Goal: Information Seeking & Learning: Check status

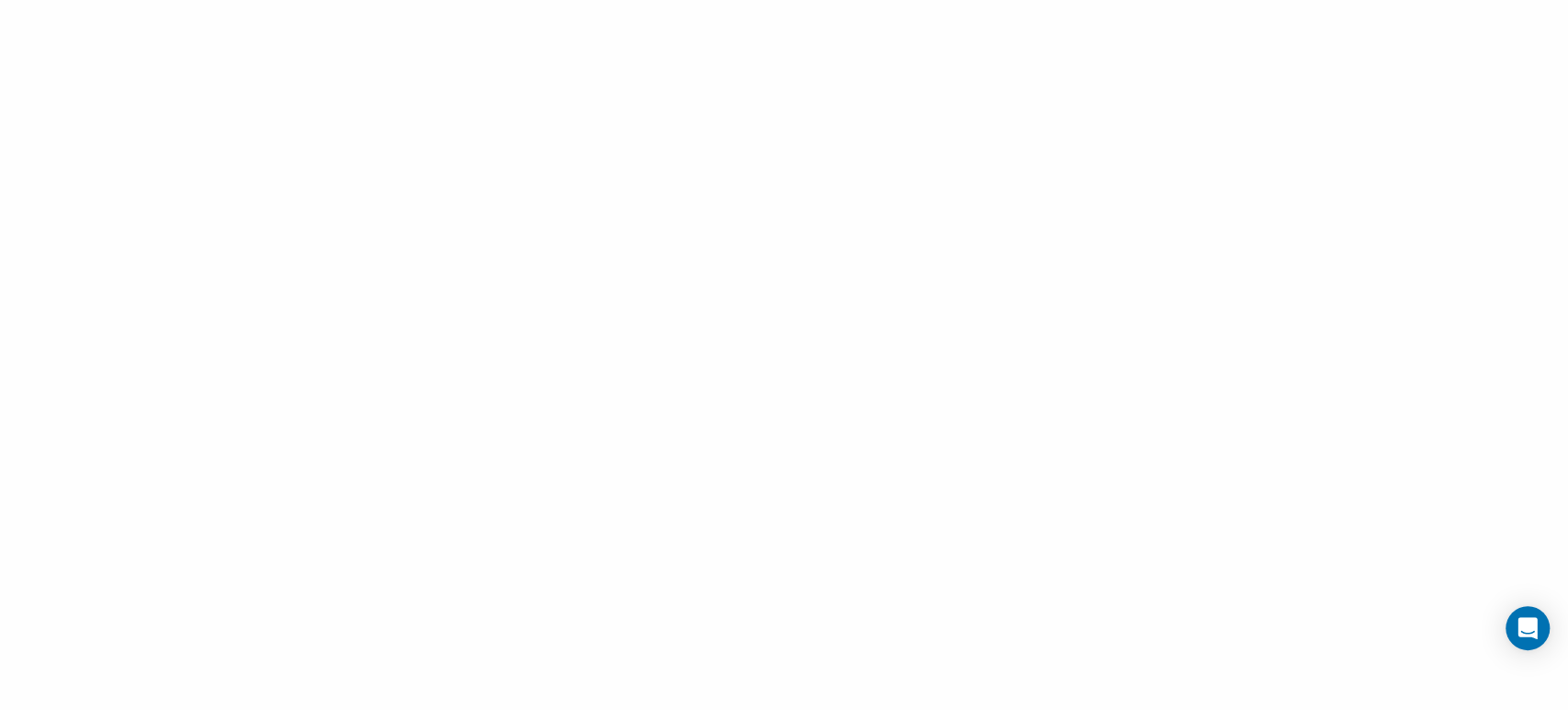
drag, startPoint x: 724, startPoint y: 30, endPoint x: 276, endPoint y: 2, distance: 448.9
drag, startPoint x: 276, startPoint y: 2, endPoint x: 51, endPoint y: 30, distance: 226.7
drag, startPoint x: 51, startPoint y: 30, endPoint x: 1260, endPoint y: 12, distance: 1209.1
drag, startPoint x: 1260, startPoint y: 12, endPoint x: 1289, endPoint y: 12, distance: 29.0
click at [1289, 12] on div at bounding box center [784, 355] width 1568 height 710
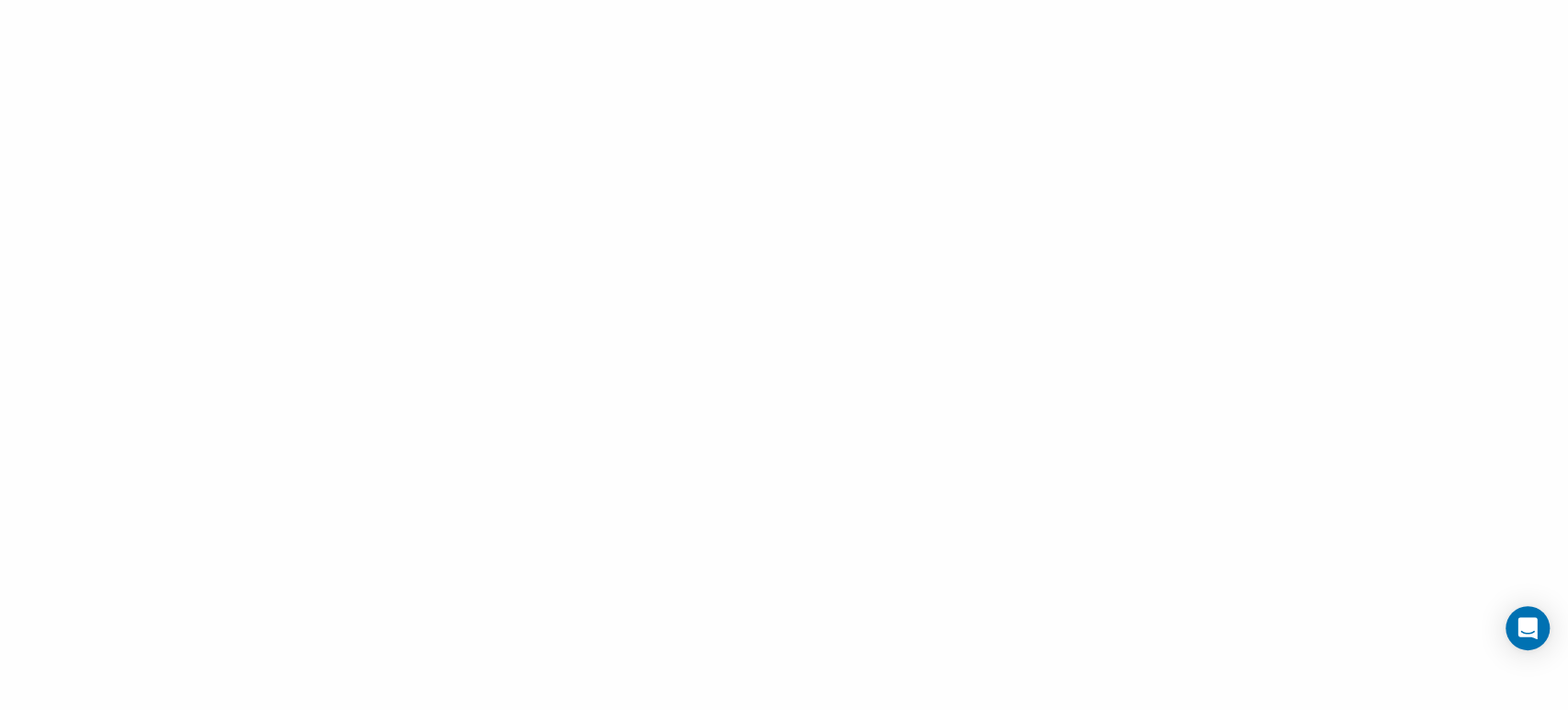
drag, startPoint x: 651, startPoint y: 45, endPoint x: 487, endPoint y: 52, distance: 164.1
click at [487, 52] on div at bounding box center [784, 355] width 1568 height 710
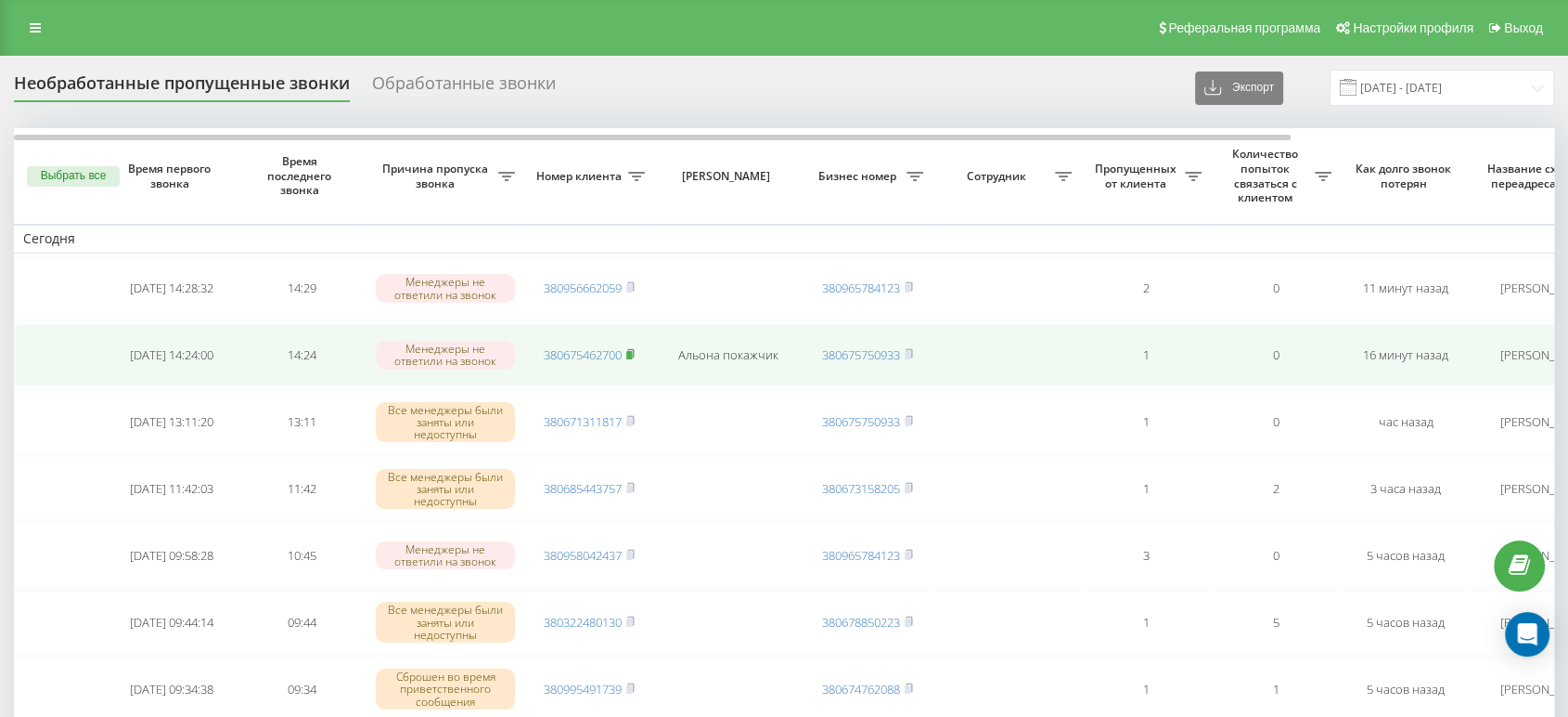
click at [630, 358] on span at bounding box center [630, 354] width 9 height 16
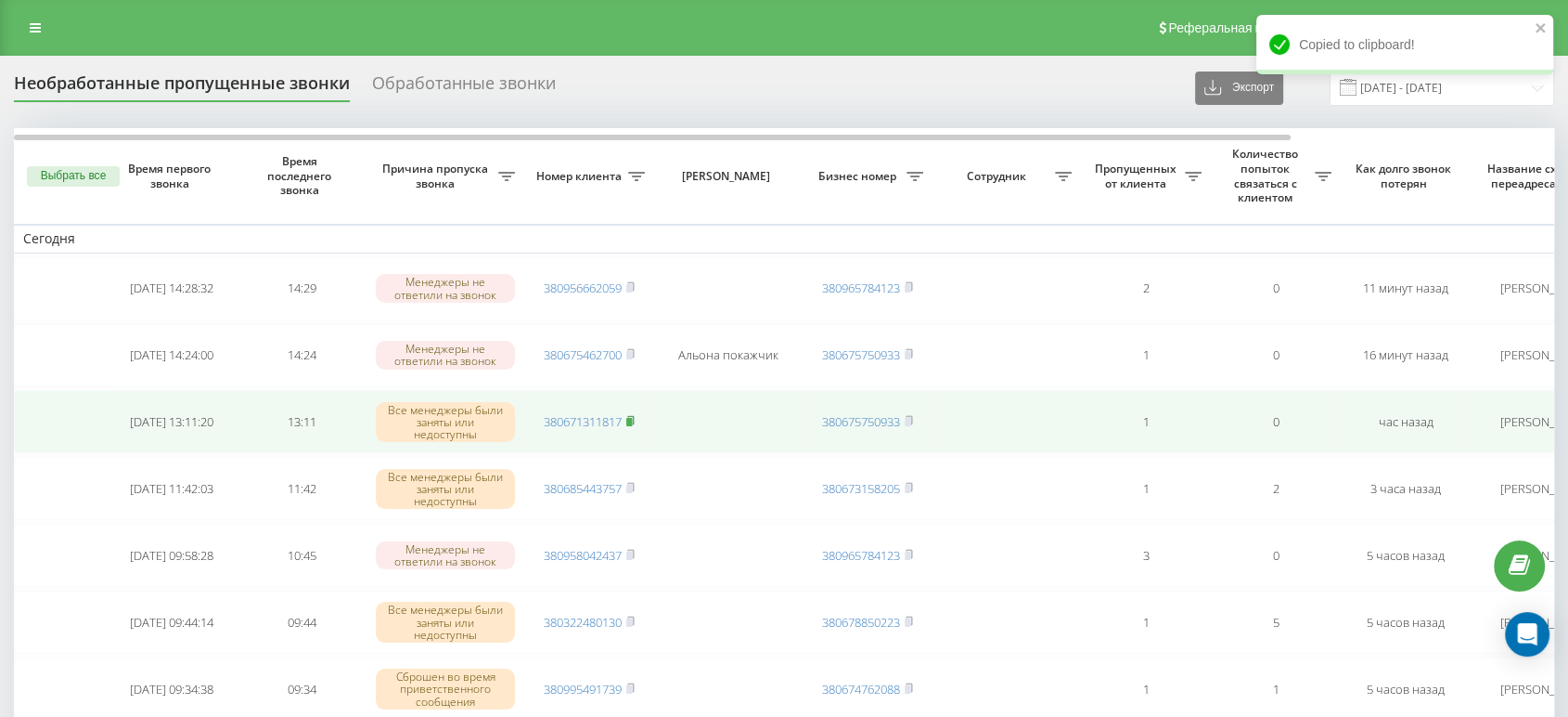
click at [634, 415] on icon at bounding box center [630, 420] width 9 height 11
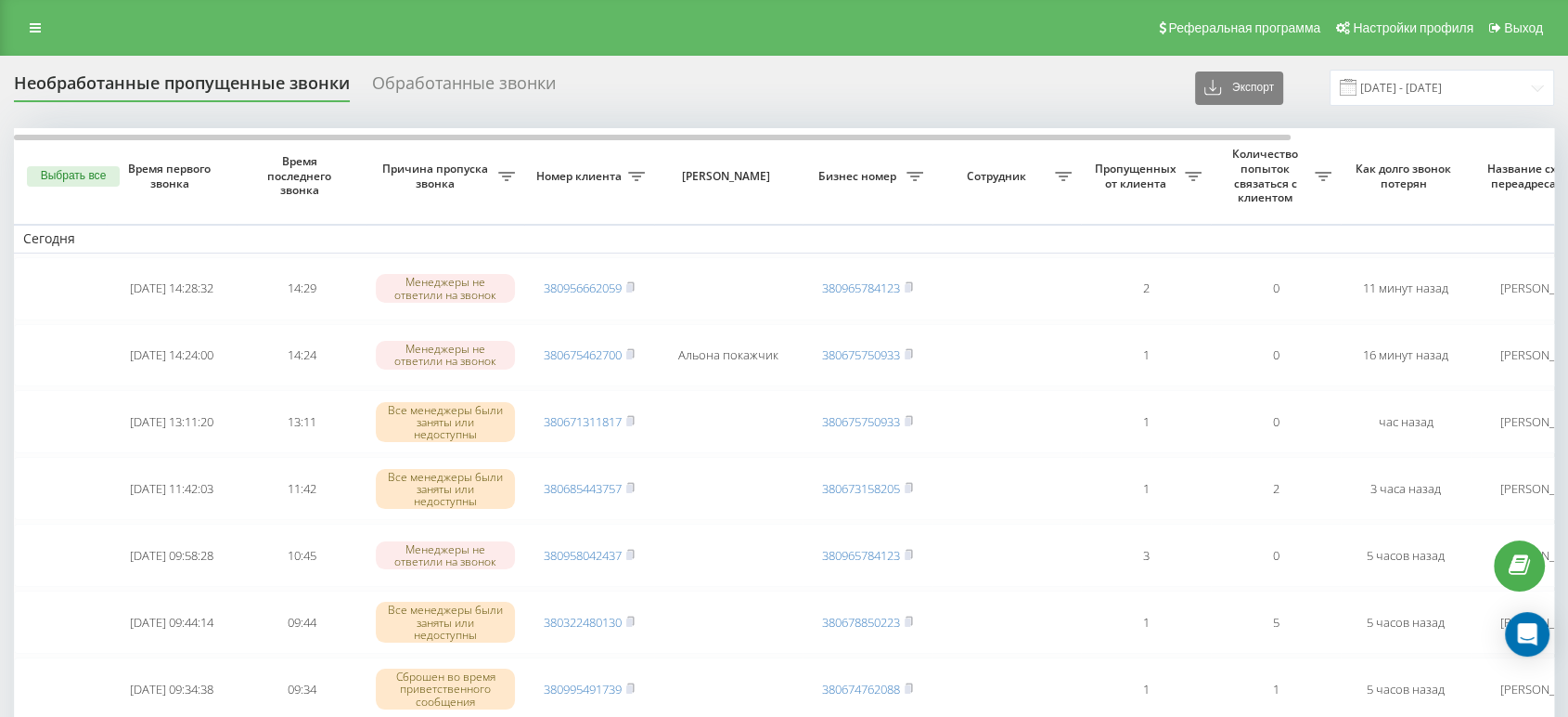
click at [960, 46] on div "Реферальная программа Настройки профиля Выход" at bounding box center [784, 27] width 1568 height 55
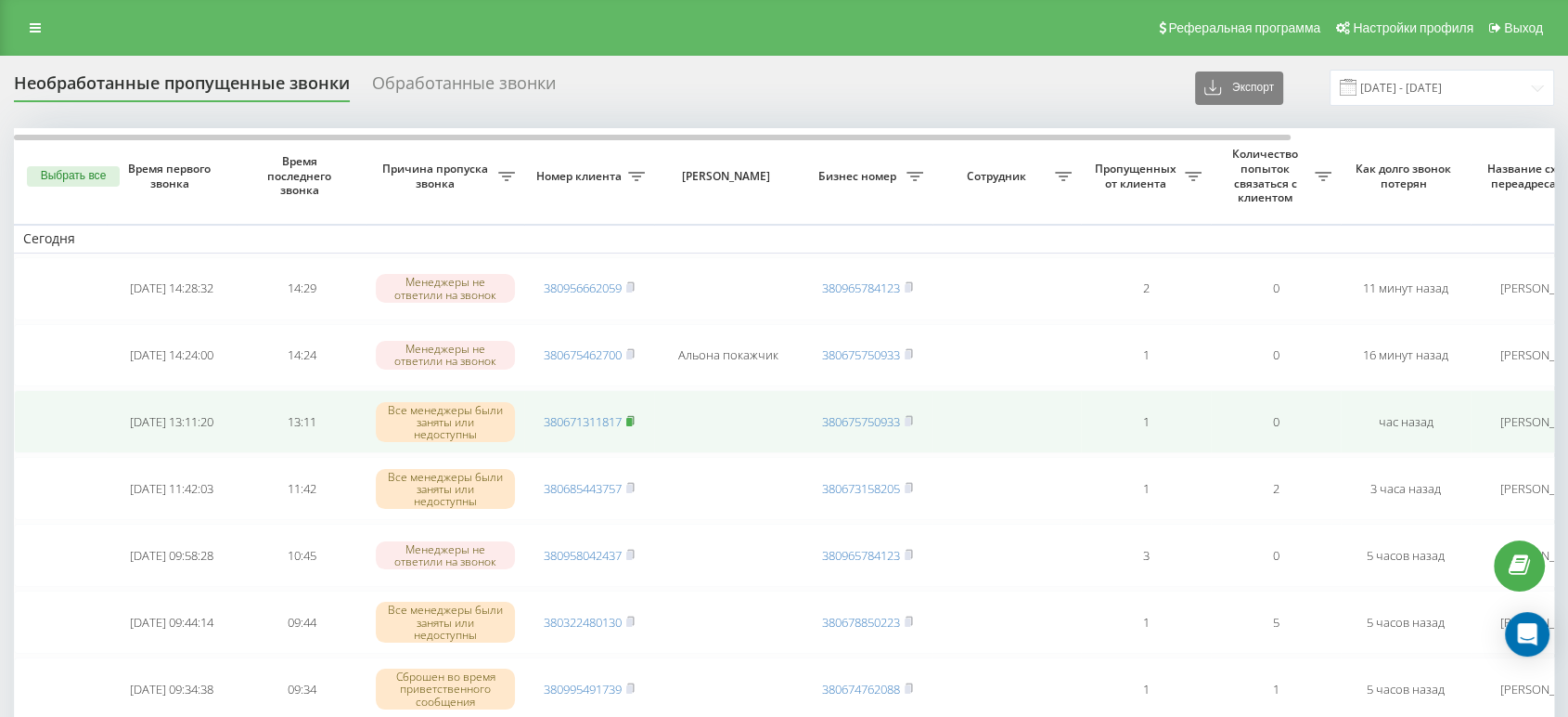
click at [630, 418] on rect at bounding box center [630, 421] width 6 height 9
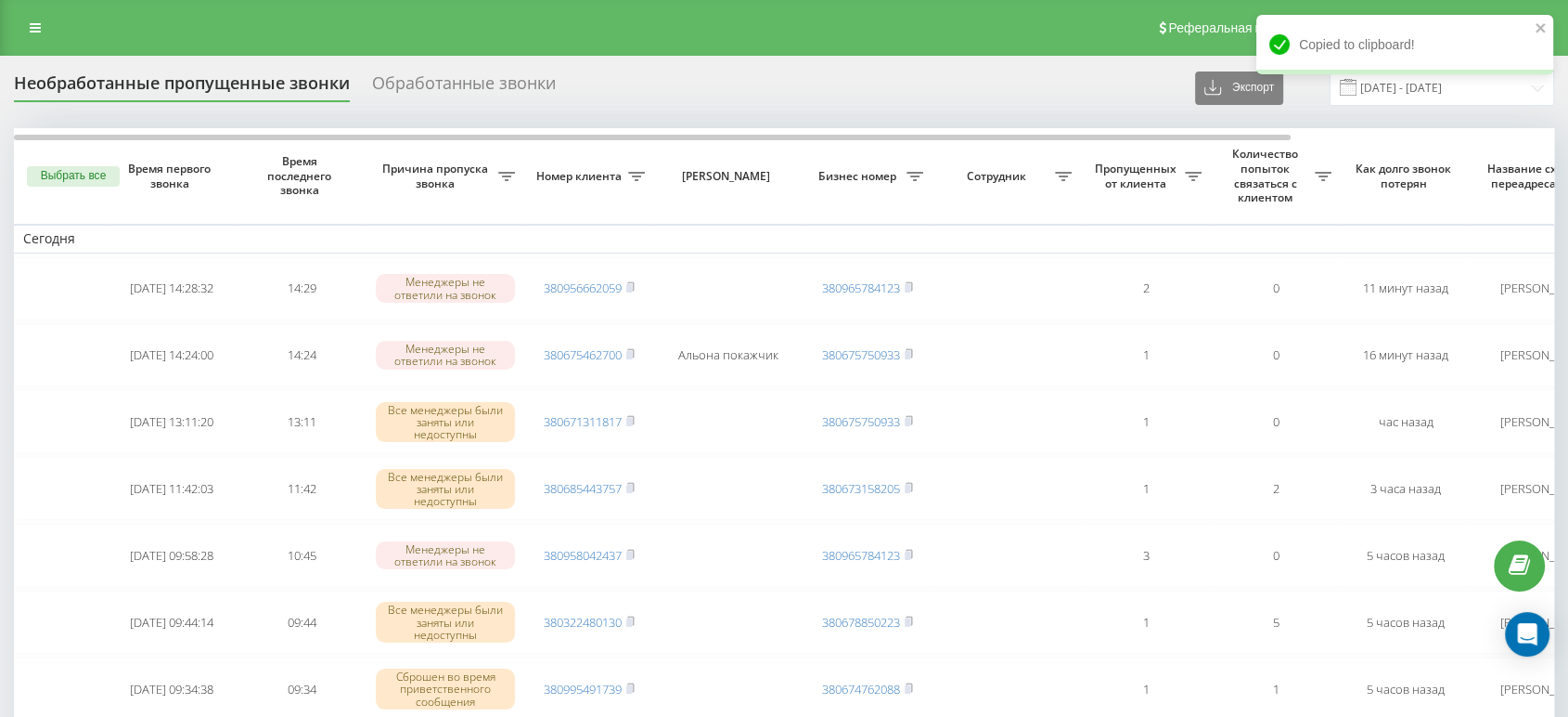
click at [1061, 50] on div "Реферальная программа Настройки профиля Выход" at bounding box center [784, 27] width 1568 height 55
drag, startPoint x: 995, startPoint y: 6, endPoint x: 950, endPoint y: 26, distance: 49.2
click at [950, 26] on div "Реферальная программа Настройки профиля Выход" at bounding box center [784, 27] width 1568 height 55
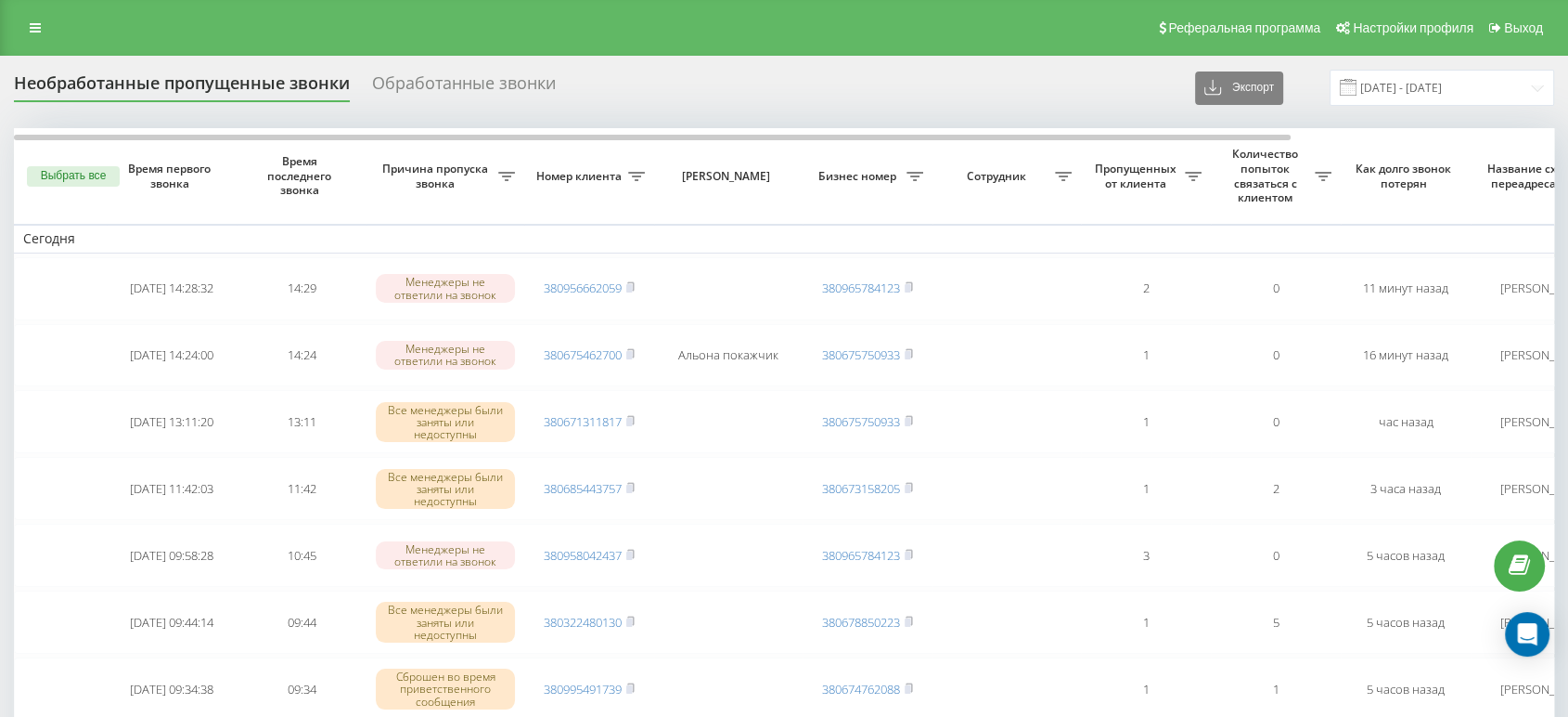
drag, startPoint x: 905, startPoint y: 80, endPoint x: 846, endPoint y: 80, distance: 59.0
click at [846, 80] on div "Необработанные пропущенные звонки Обработанные звонки Экспорт .csv .xlsx 21.07.…" at bounding box center [784, 87] width 1540 height 36
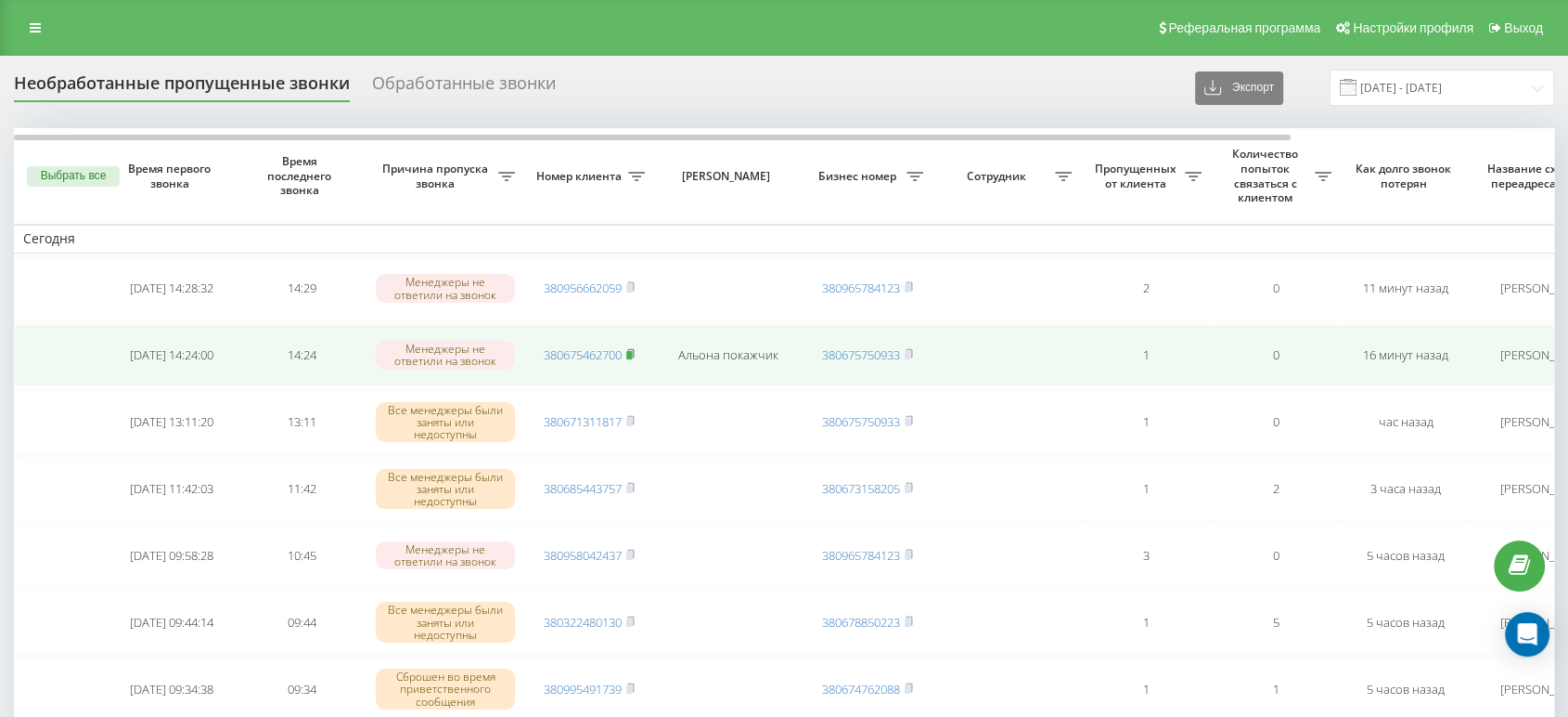
click at [633, 350] on icon at bounding box center [630, 353] width 7 height 9
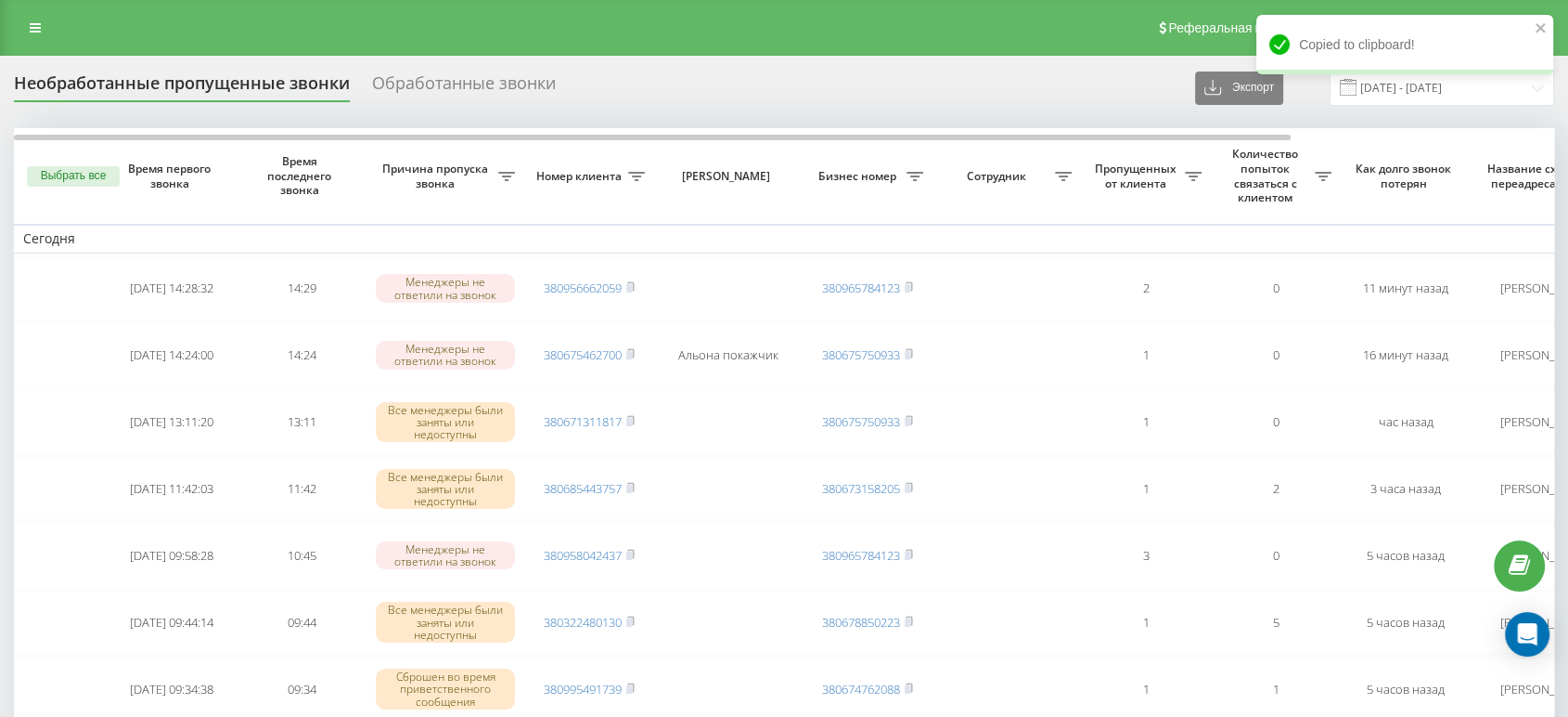
drag, startPoint x: 859, startPoint y: 41, endPoint x: 789, endPoint y: 41, distance: 70.0
click at [789, 41] on div "Реферальная программа Настройки профиля Выход" at bounding box center [784, 27] width 1568 height 55
drag, startPoint x: 608, startPoint y: 53, endPoint x: 576, endPoint y: 11, distance: 52.8
drag, startPoint x: 576, startPoint y: 11, endPoint x: 452, endPoint y: 11, distance: 124.0
drag, startPoint x: 452, startPoint y: 11, endPoint x: 424, endPoint y: 13, distance: 28.1
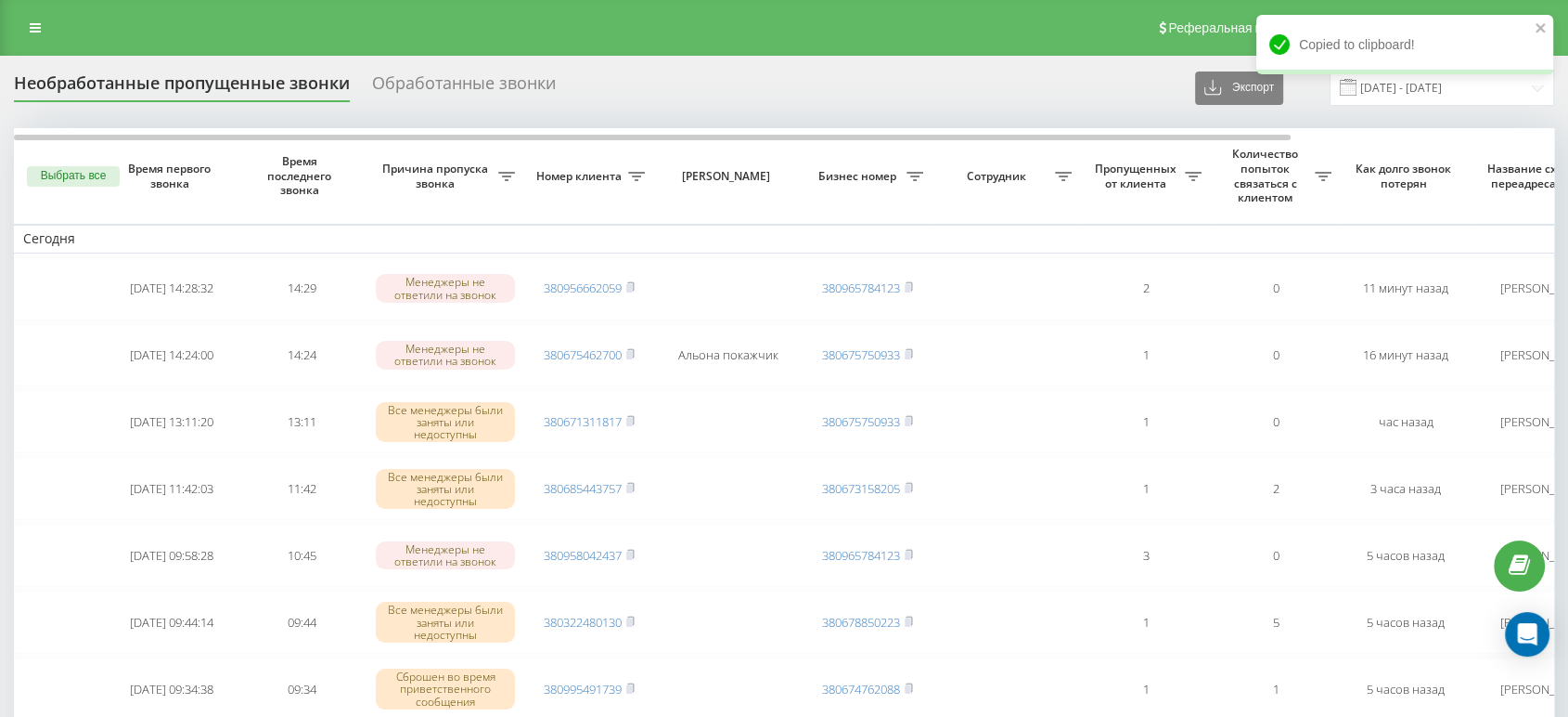
click at [424, 13] on div "Реферальная программа Настройки профиля Выход" at bounding box center [784, 27] width 1568 height 55
drag, startPoint x: 835, startPoint y: 15, endPoint x: 805, endPoint y: 15, distance: 30.0
click at [805, 15] on div "Реферальная программа Настройки профиля Выход" at bounding box center [784, 27] width 1568 height 55
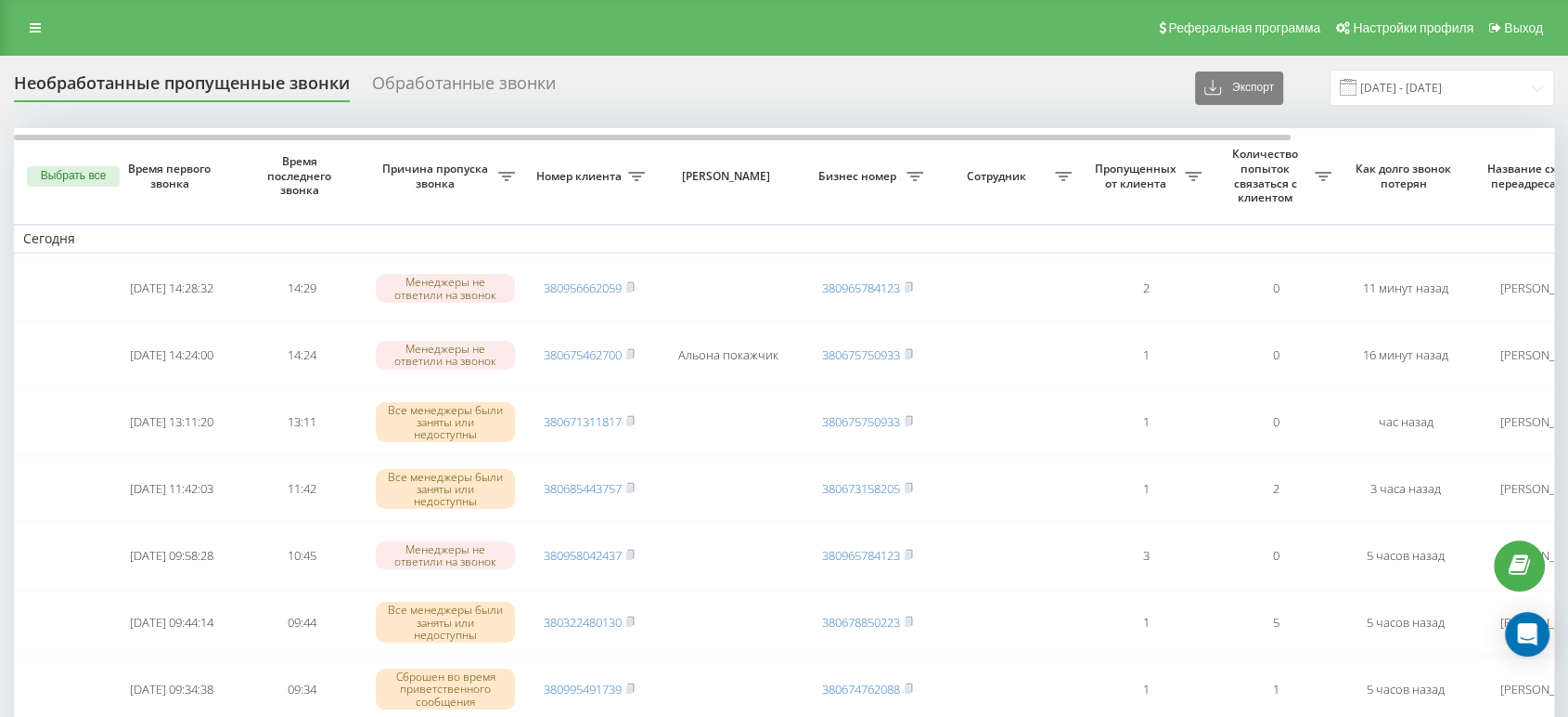
drag, startPoint x: 995, startPoint y: 42, endPoint x: 769, endPoint y: 24, distance: 226.7
drag, startPoint x: 769, startPoint y: 24, endPoint x: 462, endPoint y: 34, distance: 307.2
drag, startPoint x: 462, startPoint y: 34, endPoint x: 385, endPoint y: 37, distance: 77.1
click at [385, 37] on div "Реферальная программа Настройки профиля Выход" at bounding box center [784, 27] width 1568 height 55
click at [748, 33] on div "Реферальная программа Настройки профиля Выход" at bounding box center [784, 27] width 1568 height 55
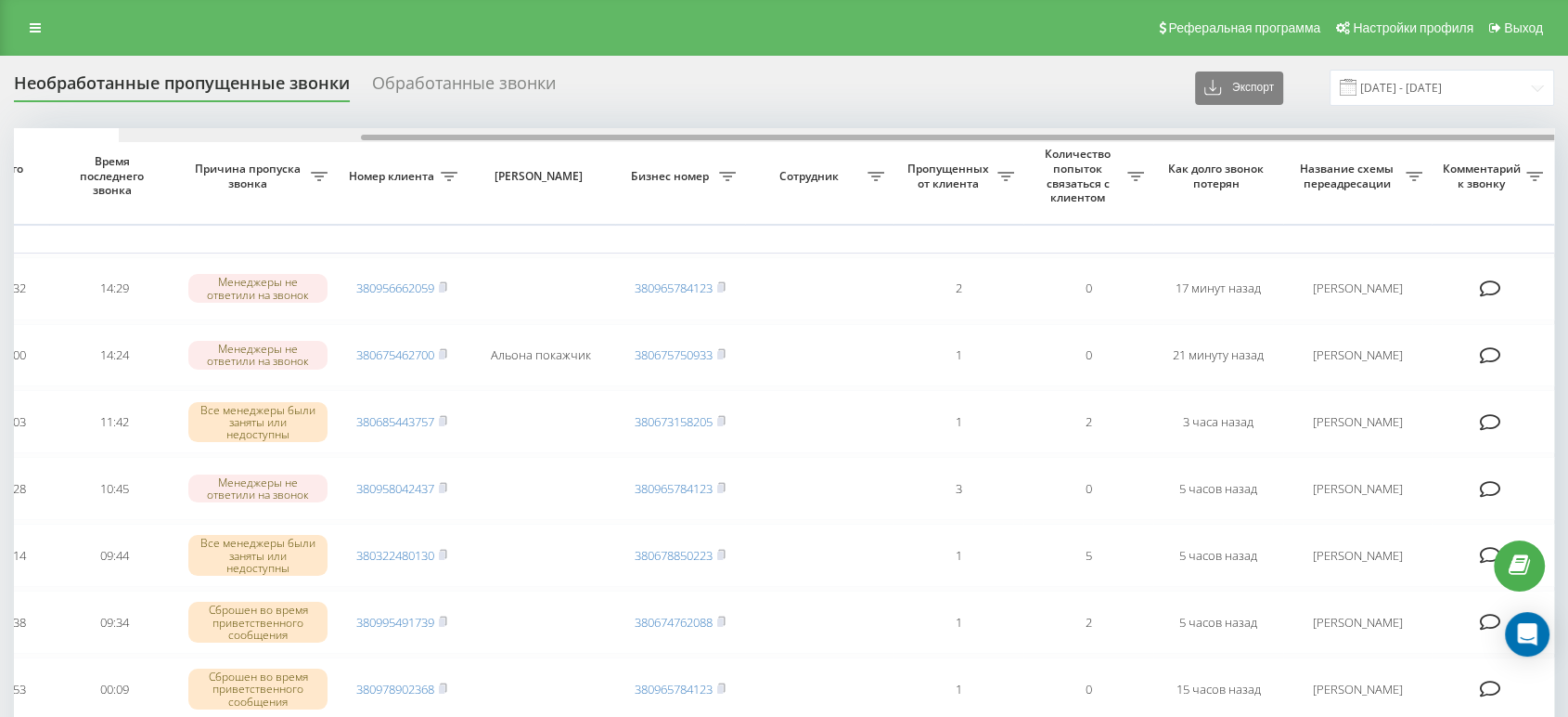
scroll to position [0, 316]
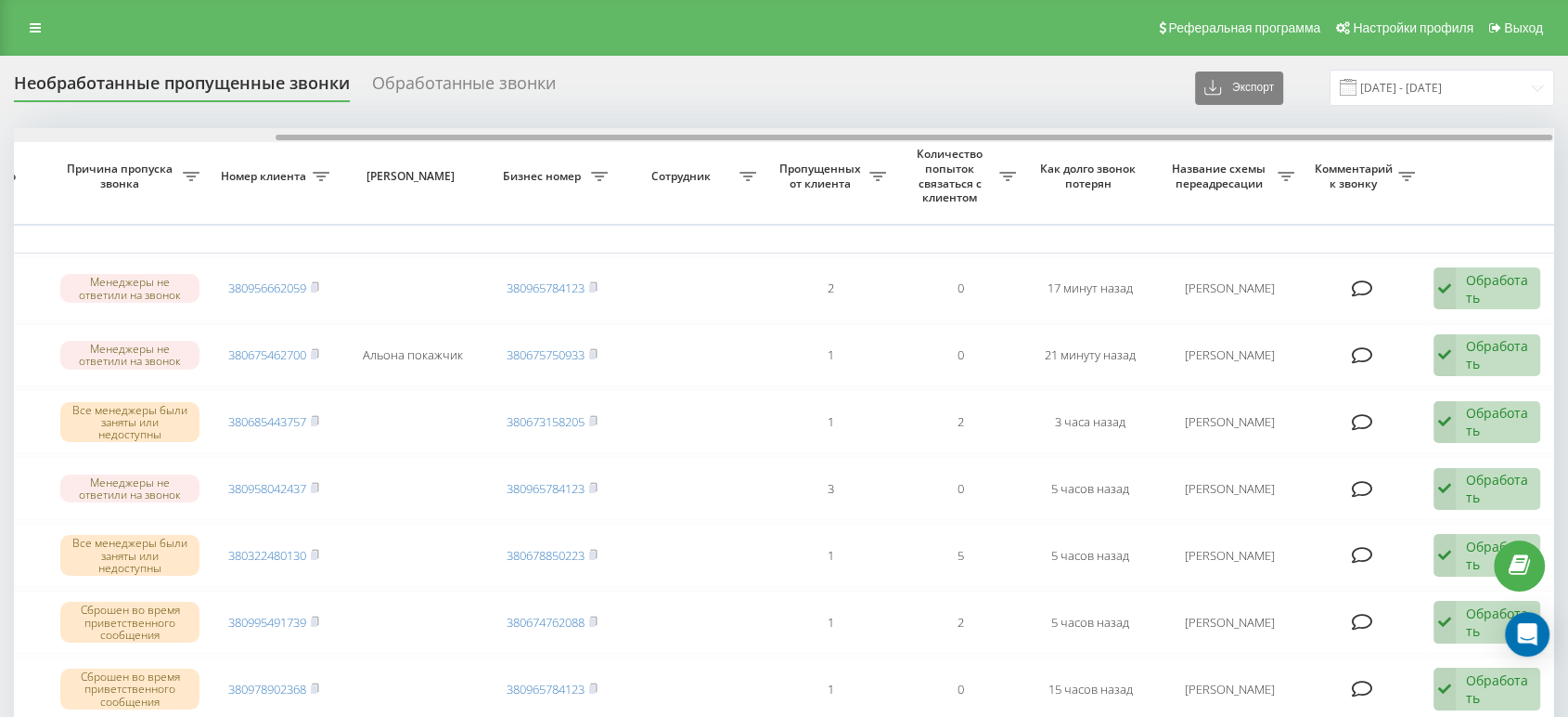
drag, startPoint x: 831, startPoint y: 138, endPoint x: 1151, endPoint y: 131, distance: 320.1
click at [1148, 132] on div at bounding box center [783, 135] width 1539 height 14
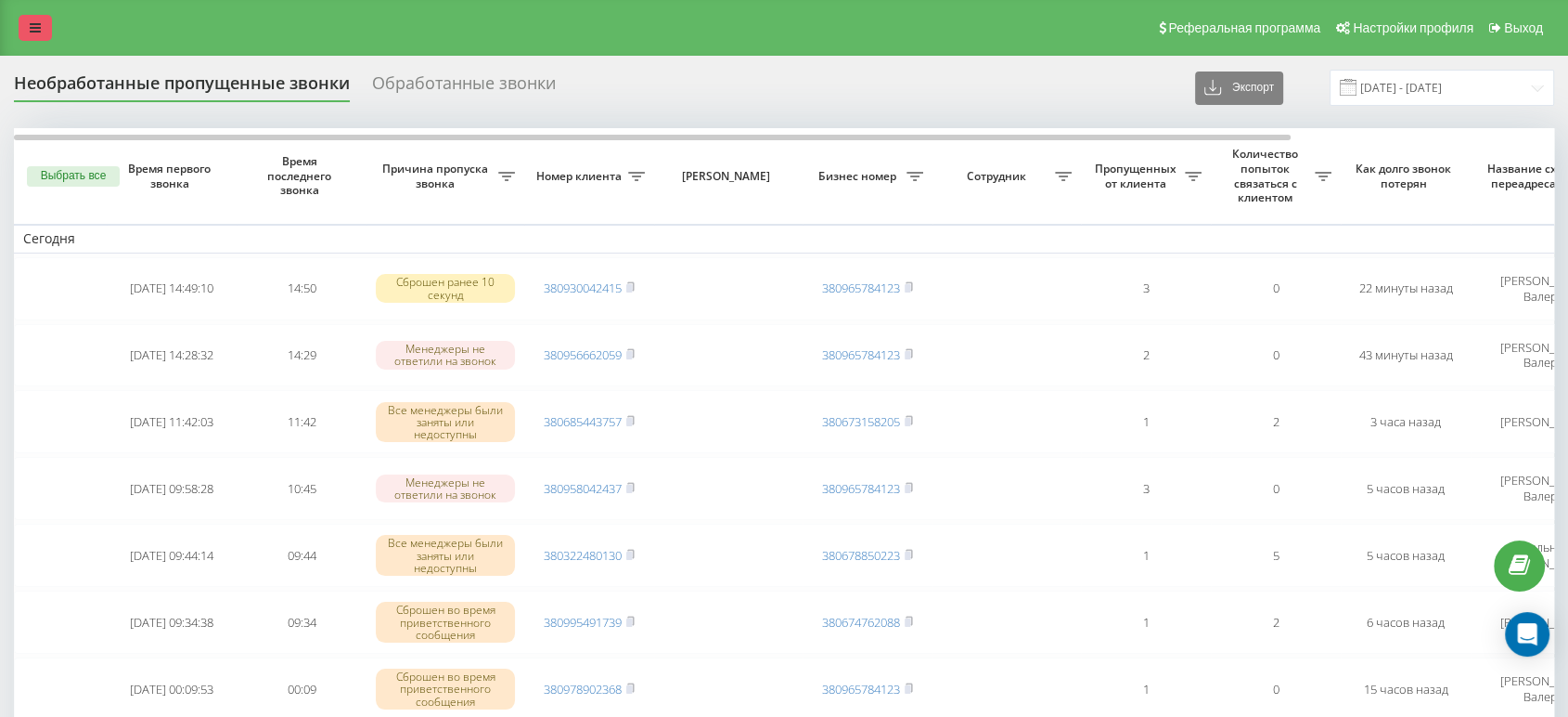
click at [47, 17] on link at bounding box center [35, 27] width 33 height 26
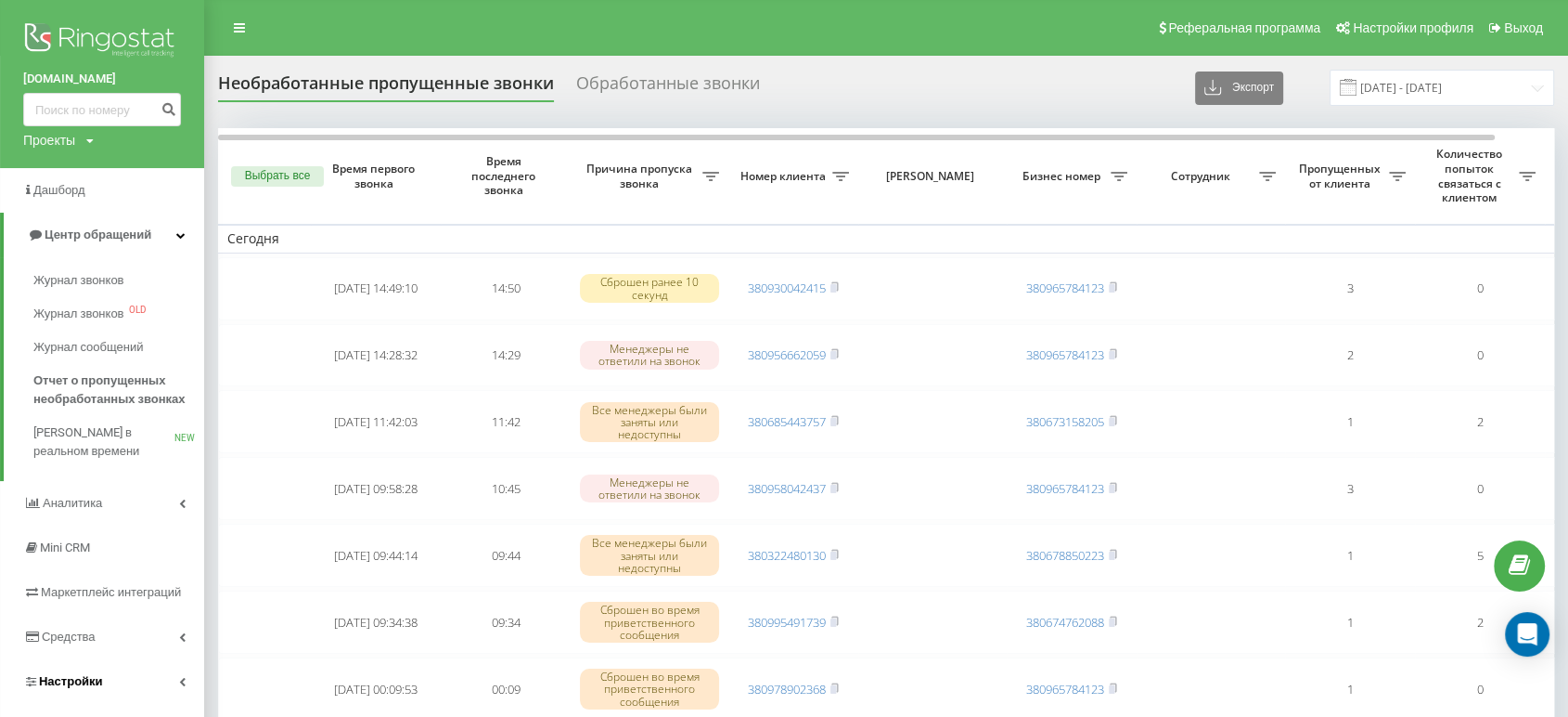
click at [45, 693] on link "Настройки" at bounding box center [102, 681] width 204 height 45
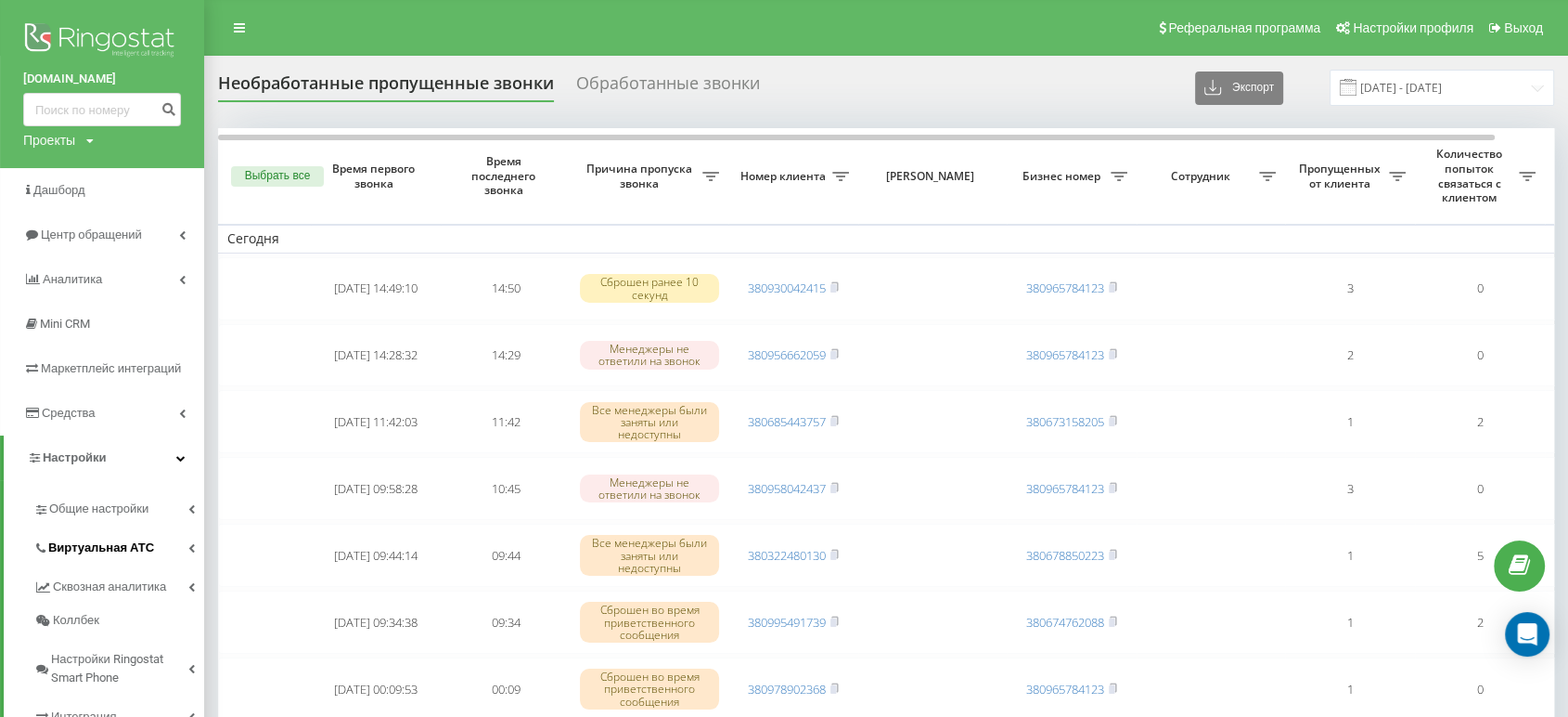
click at [104, 541] on span "Виртуальная АТС" at bounding box center [101, 547] width 106 height 18
click at [105, 640] on span "Подключение номеров" at bounding box center [126, 659] width 138 height 37
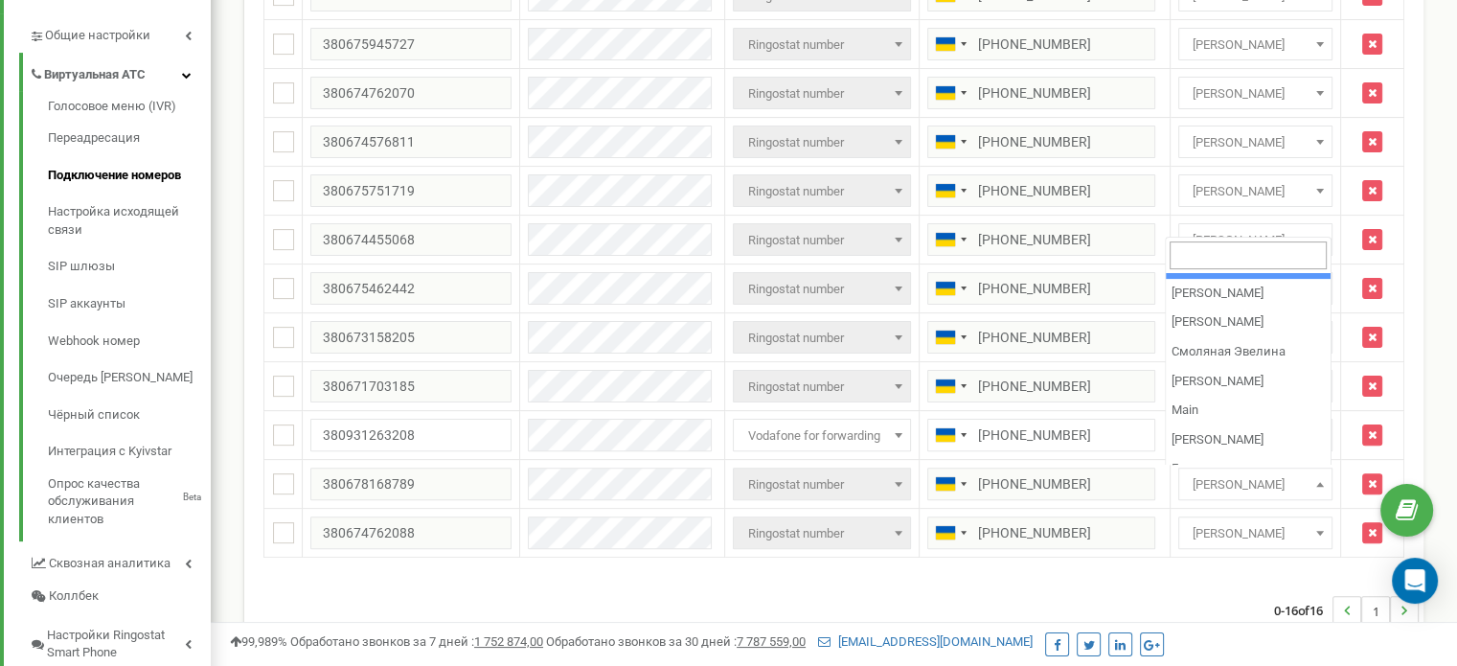
scroll to position [126, 0]
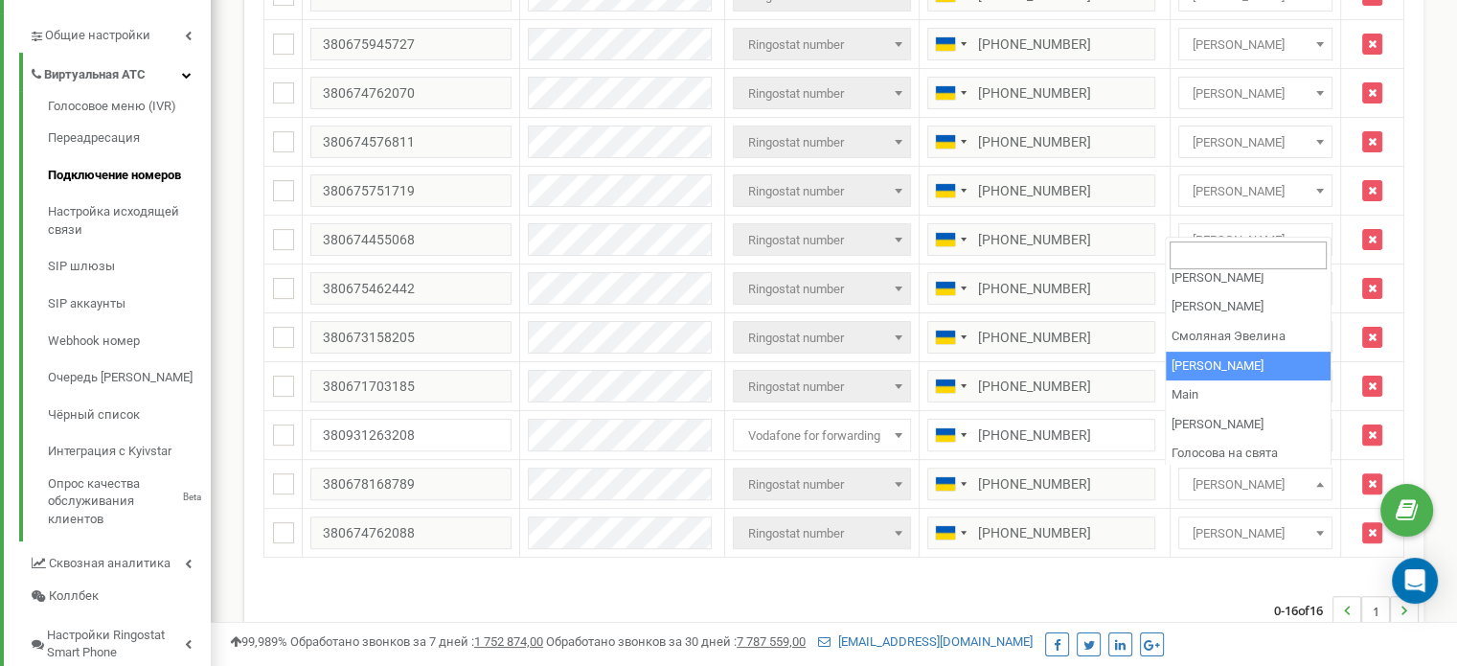
select select "72589"
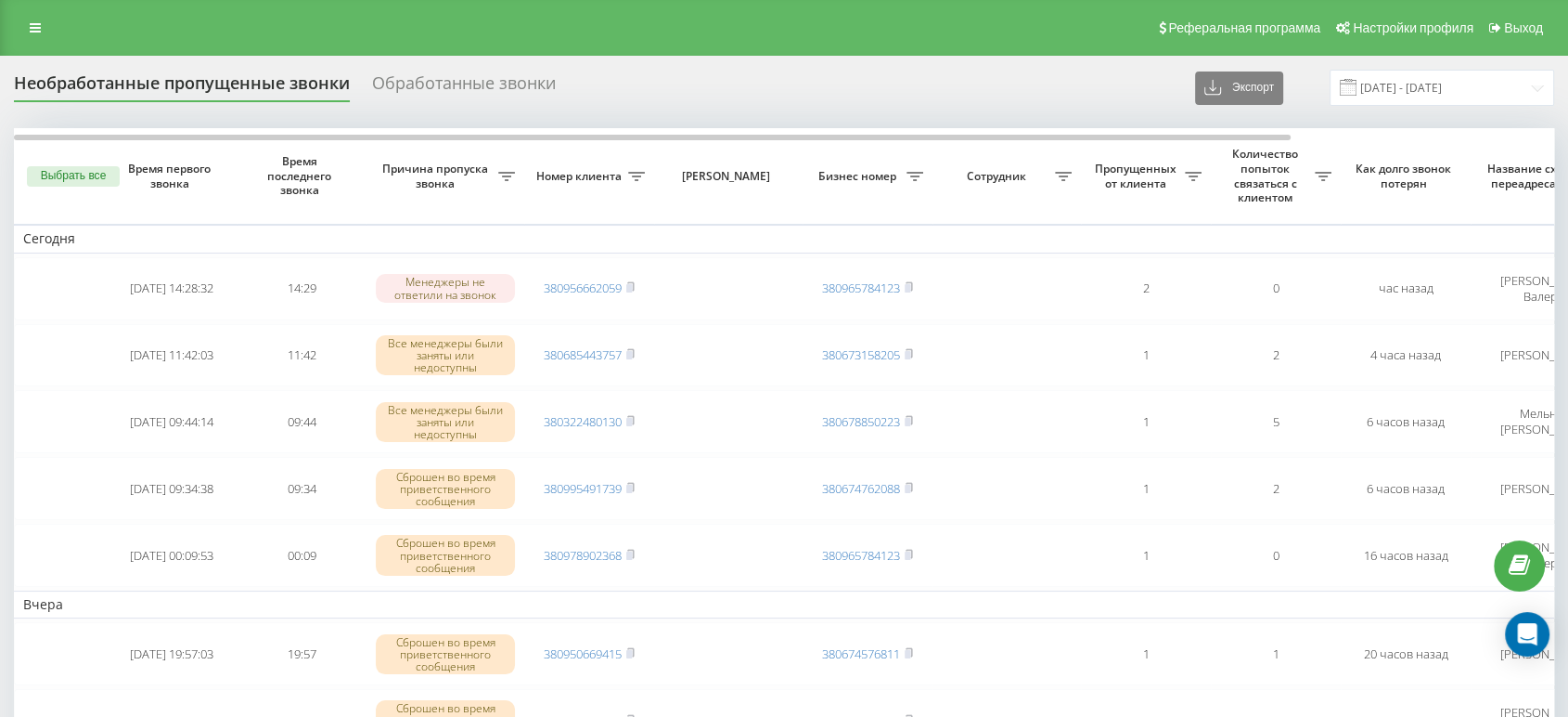
drag, startPoint x: 962, startPoint y: 35, endPoint x: 827, endPoint y: 17, distance: 136.2
click at [841, 40] on div "Реферальная программа Настройки профиля Выход" at bounding box center [784, 27] width 1568 height 55
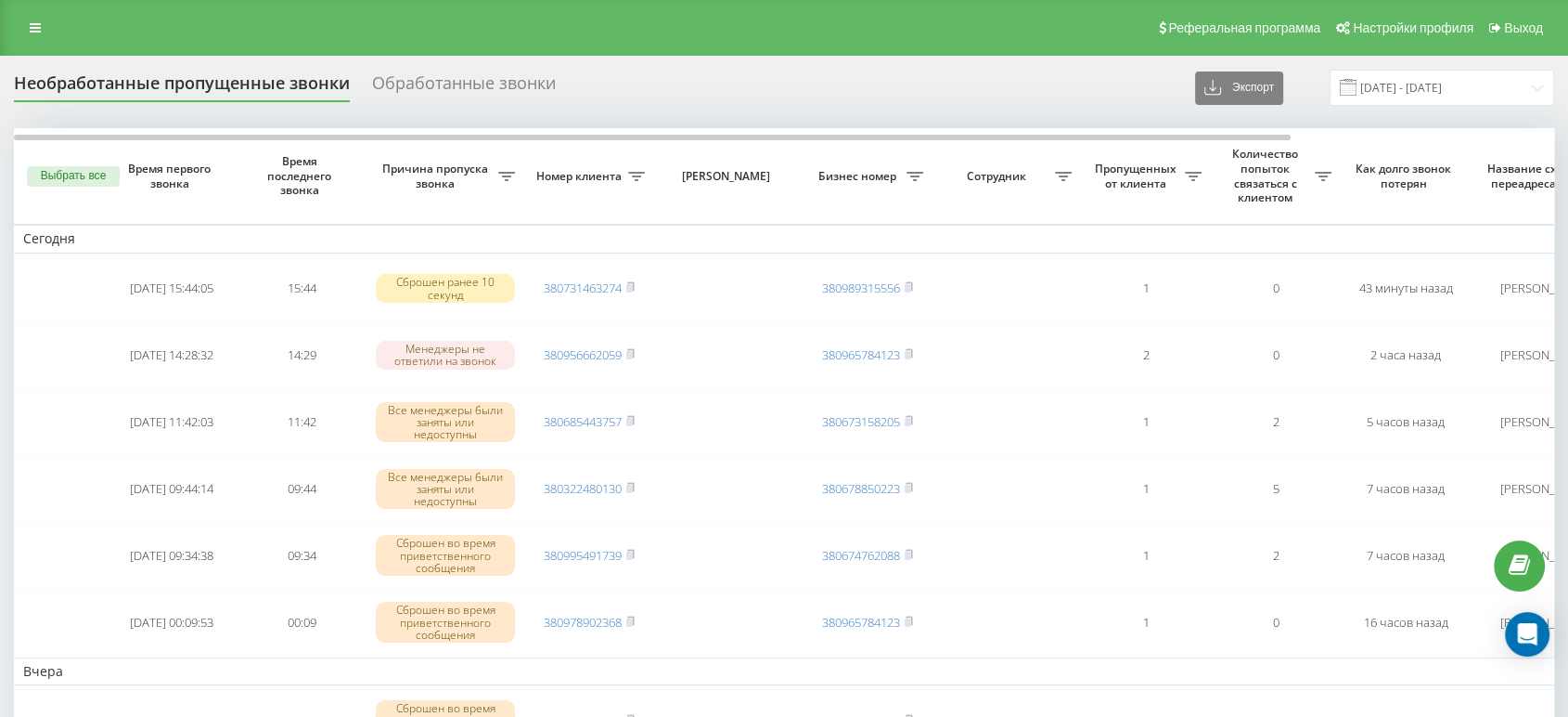
click at [545, 41] on div "Реферальная программа Настройки профиля Выход" at bounding box center [784, 27] width 1568 height 55
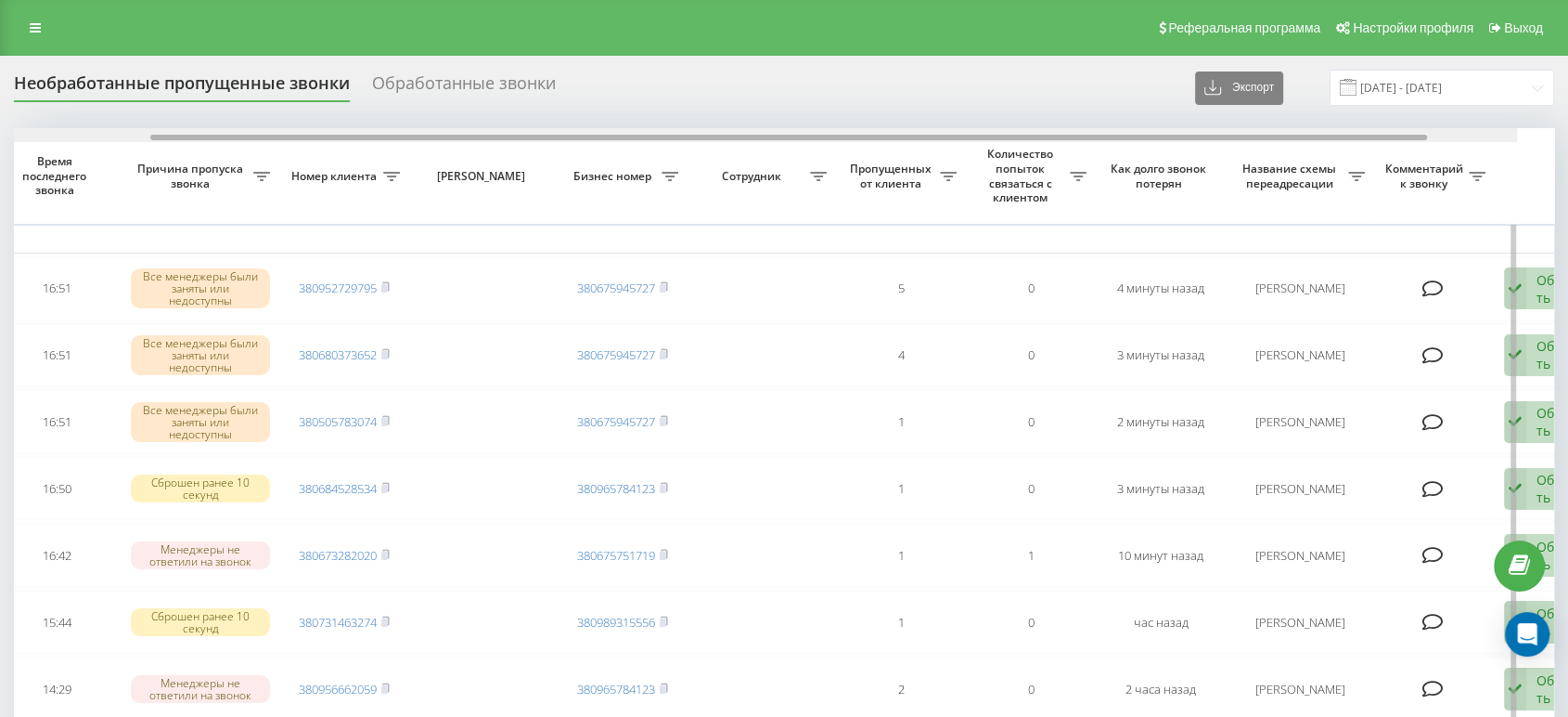
scroll to position [0, 316]
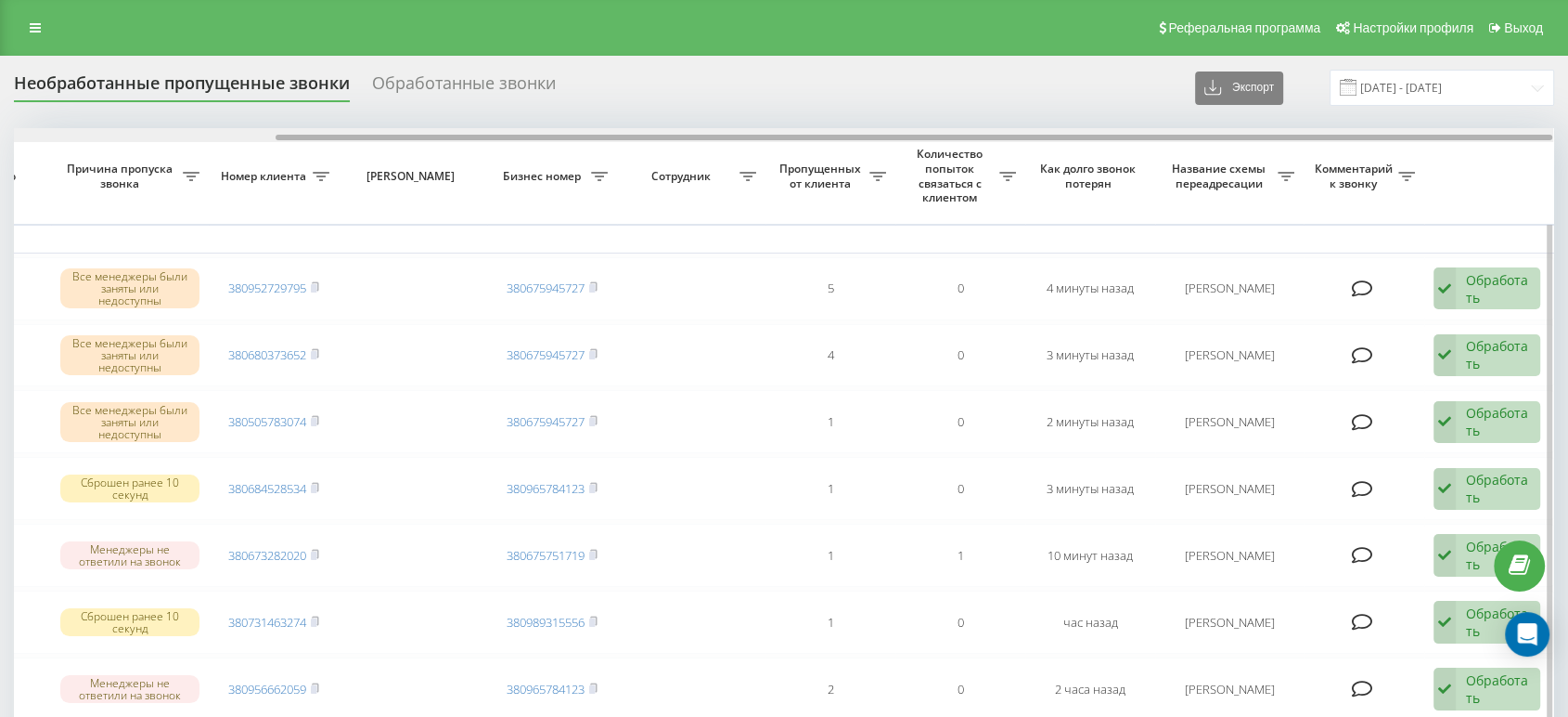
drag, startPoint x: 859, startPoint y: 135, endPoint x: 1194, endPoint y: 177, distance: 337.6
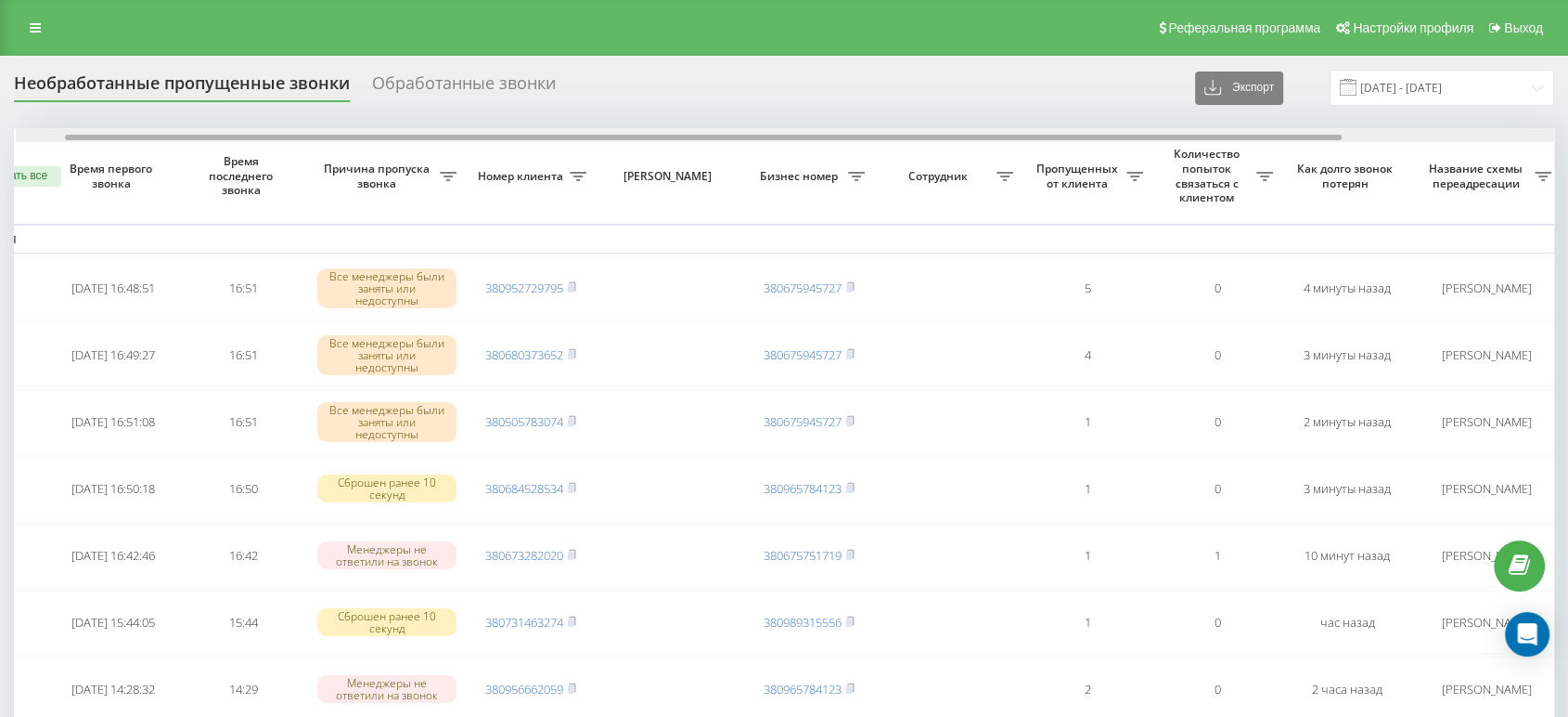
scroll to position [0, 0]
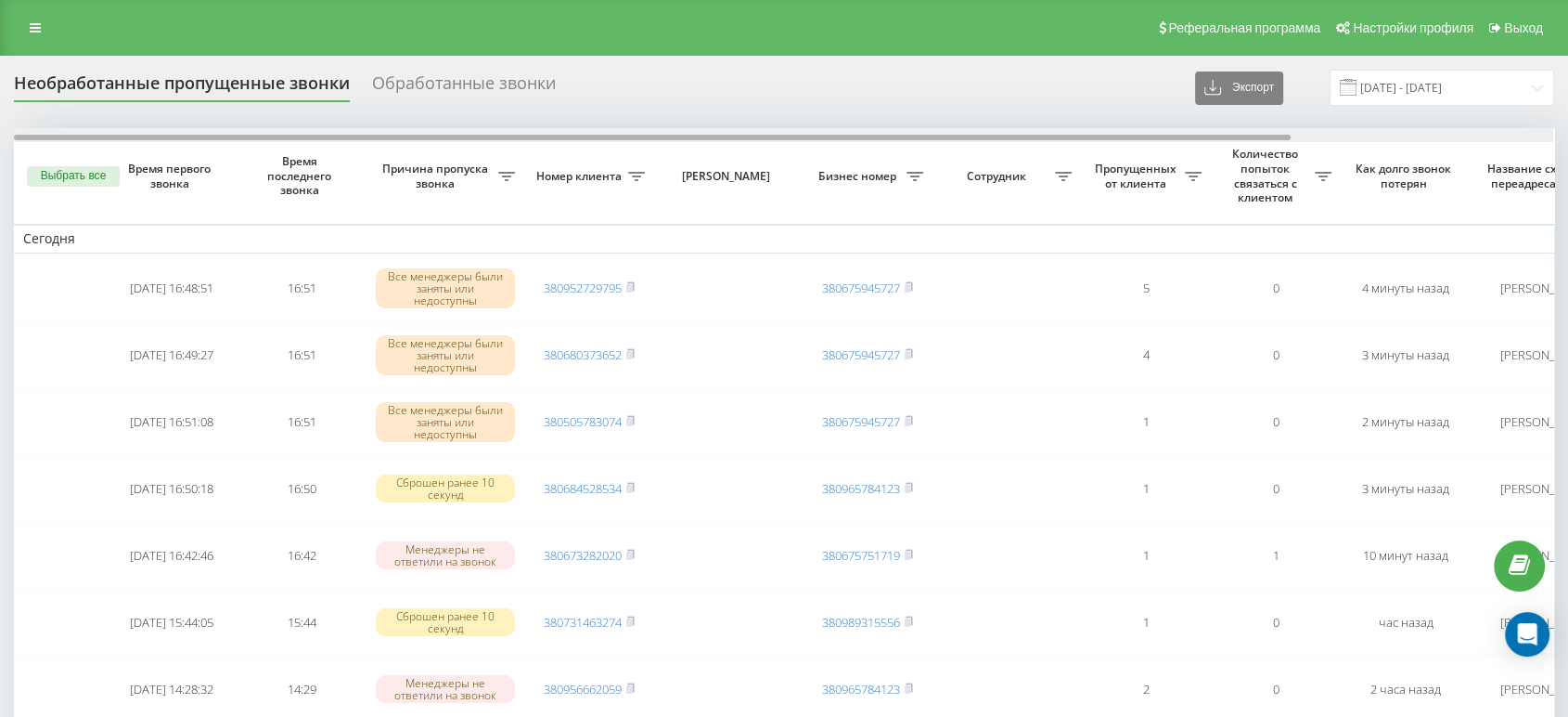
drag, startPoint x: 858, startPoint y: 135, endPoint x: 499, endPoint y: 33, distance: 373.2
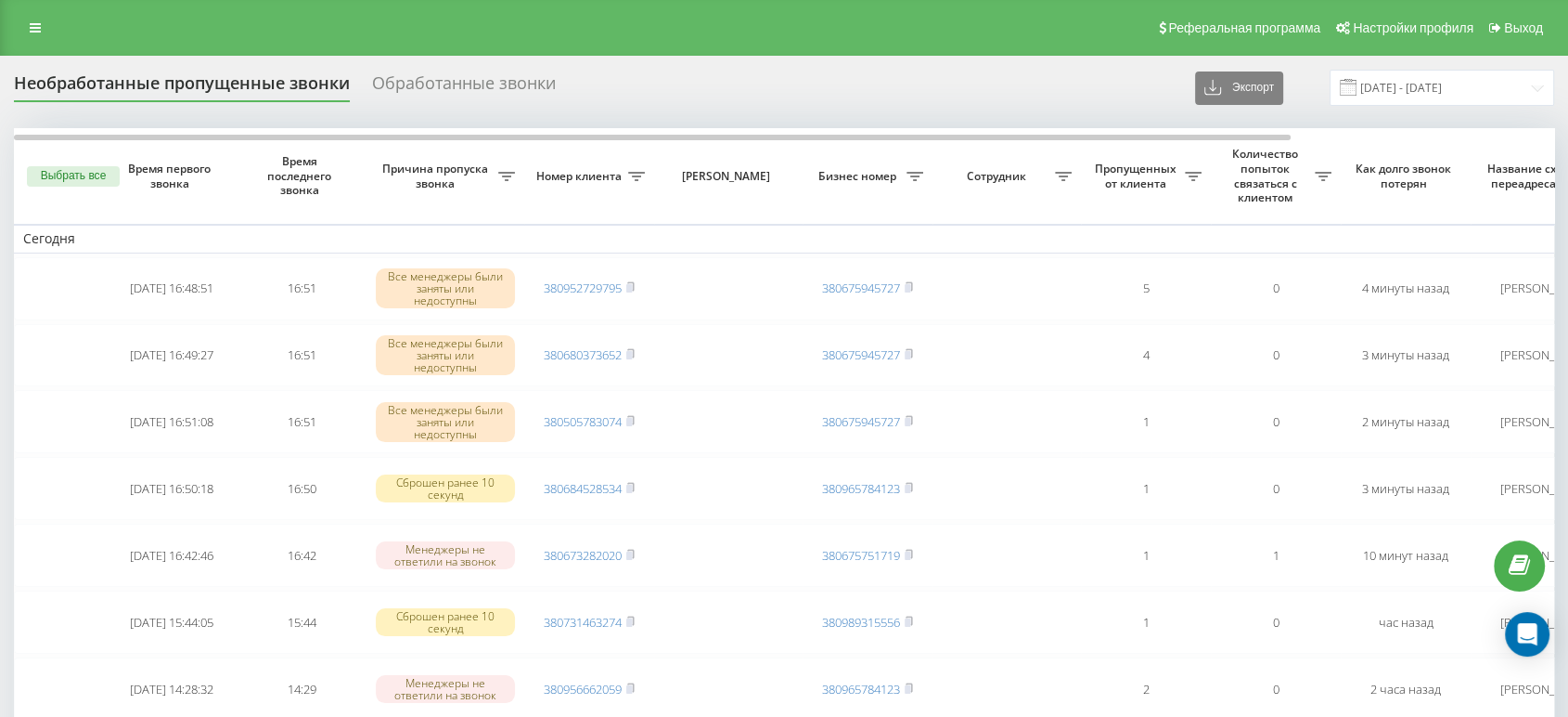
drag, startPoint x: 867, startPoint y: 17, endPoint x: 606, endPoint y: 32, distance: 261.4
drag, startPoint x: 606, startPoint y: 32, endPoint x: 580, endPoint y: 31, distance: 26.0
click at [580, 31] on div "Реферальная программа Настройки профиля Выход" at bounding box center [784, 27] width 1568 height 55
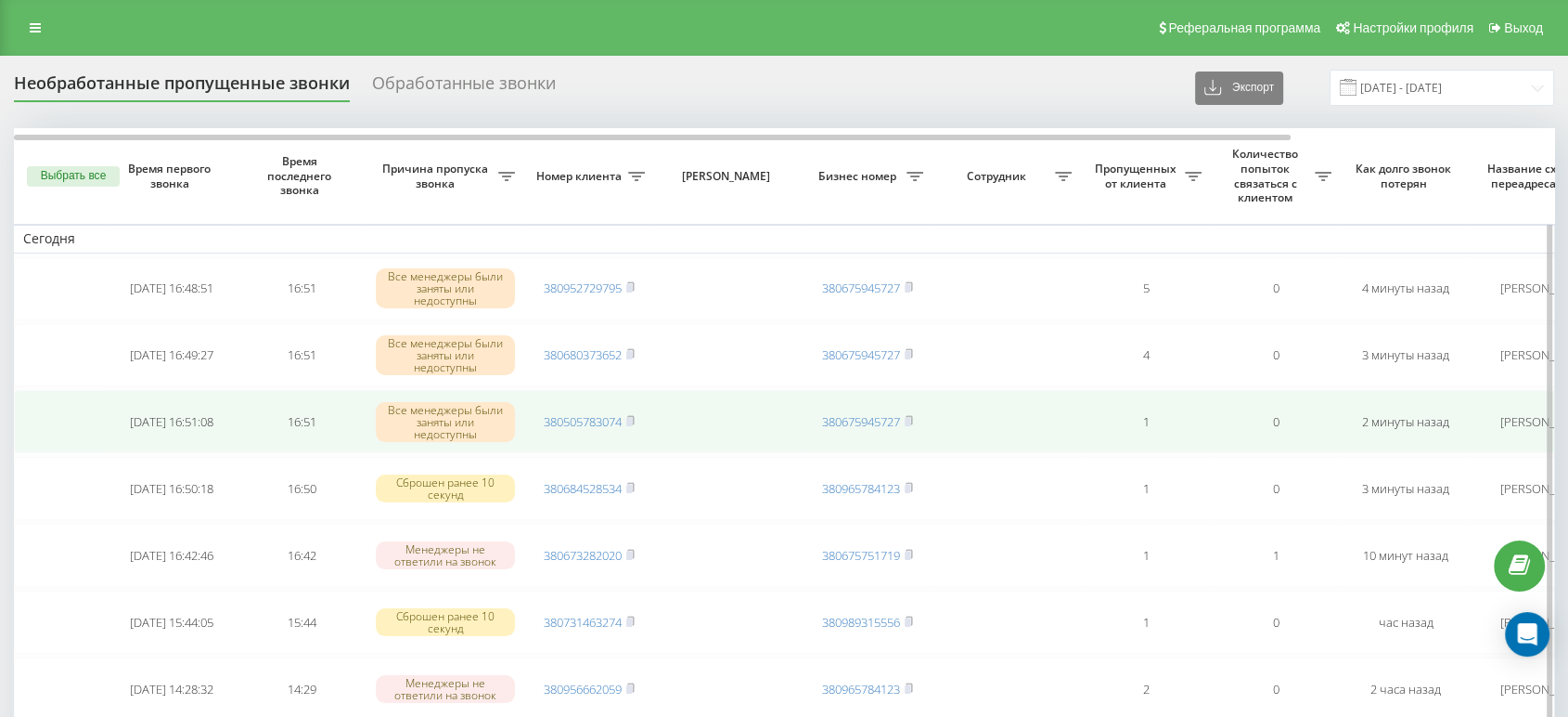
drag, startPoint x: 636, startPoint y: 420, endPoint x: 636, endPoint y: 407, distance: 13.0
click at [634, 421] on icon at bounding box center [630, 420] width 9 height 11
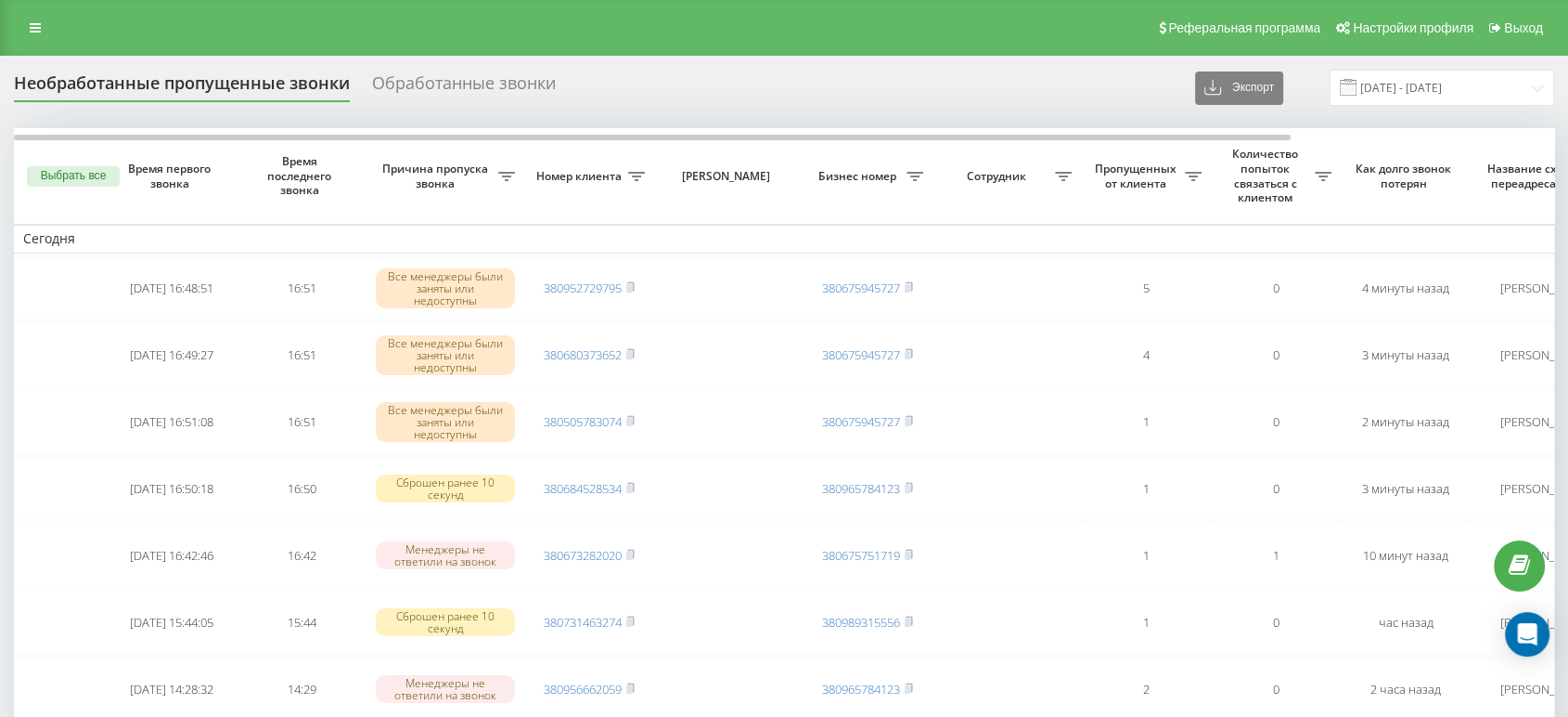
drag, startPoint x: 988, startPoint y: 20, endPoint x: 795, endPoint y: 20, distance: 193.0
drag, startPoint x: 795, startPoint y: 20, endPoint x: 460, endPoint y: 19, distance: 335.0
drag, startPoint x: 460, startPoint y: 19, endPoint x: 200, endPoint y: 20, distance: 260.0
drag, startPoint x: 200, startPoint y: 20, endPoint x: 159, endPoint y: 23, distance: 41.1
click at [159, 23] on div "Реферальная программа Настройки профиля Выход" at bounding box center [784, 27] width 1568 height 55
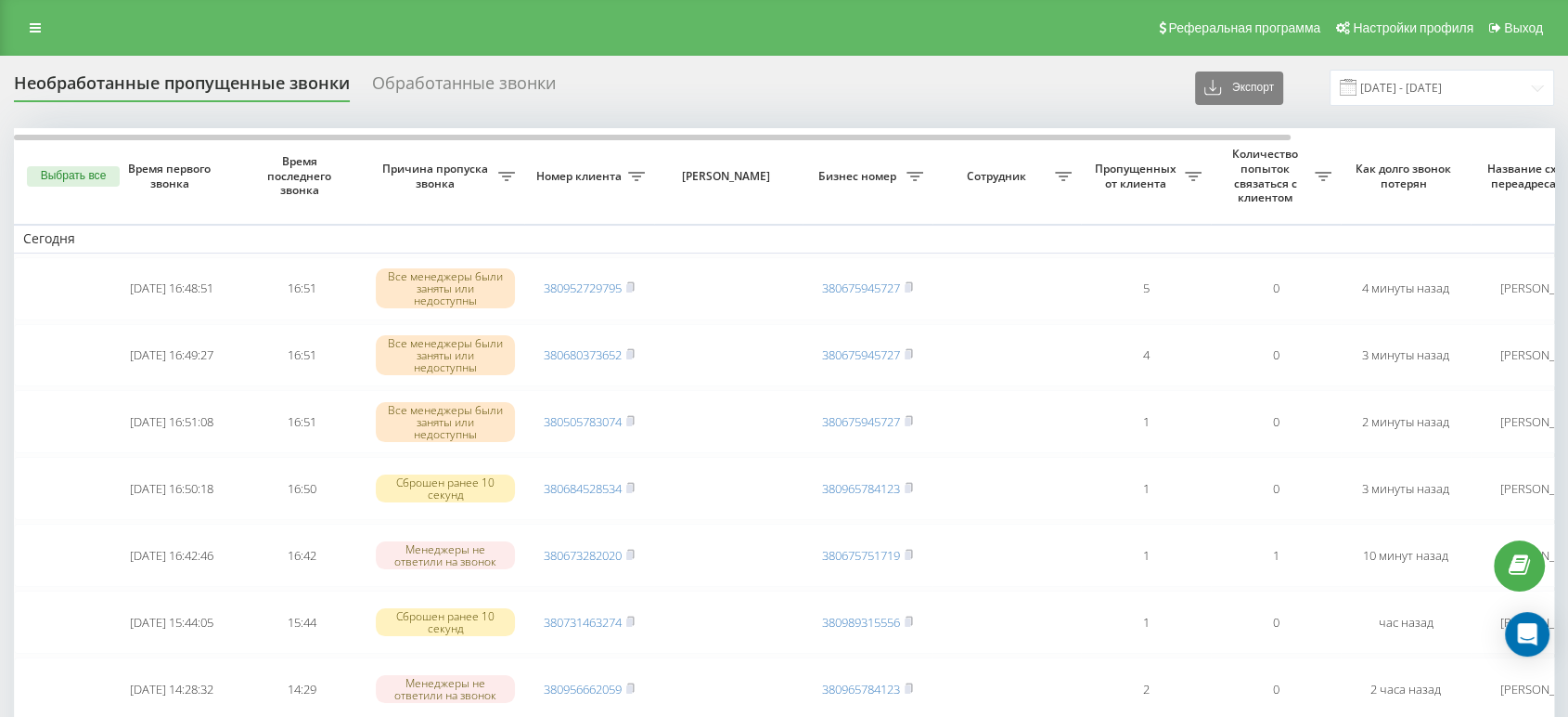
drag, startPoint x: 1005, startPoint y: 33, endPoint x: 942, endPoint y: 34, distance: 63.0
click at [942, 34] on div "Реферальная программа Настройки профиля Выход" at bounding box center [784, 27] width 1568 height 55
drag, startPoint x: 1013, startPoint y: 33, endPoint x: 1002, endPoint y: 32, distance: 11.0
drag, startPoint x: 1002, startPoint y: 32, endPoint x: 698, endPoint y: 16, distance: 304.4
drag, startPoint x: 698, startPoint y: 16, endPoint x: 297, endPoint y: 17, distance: 401.0
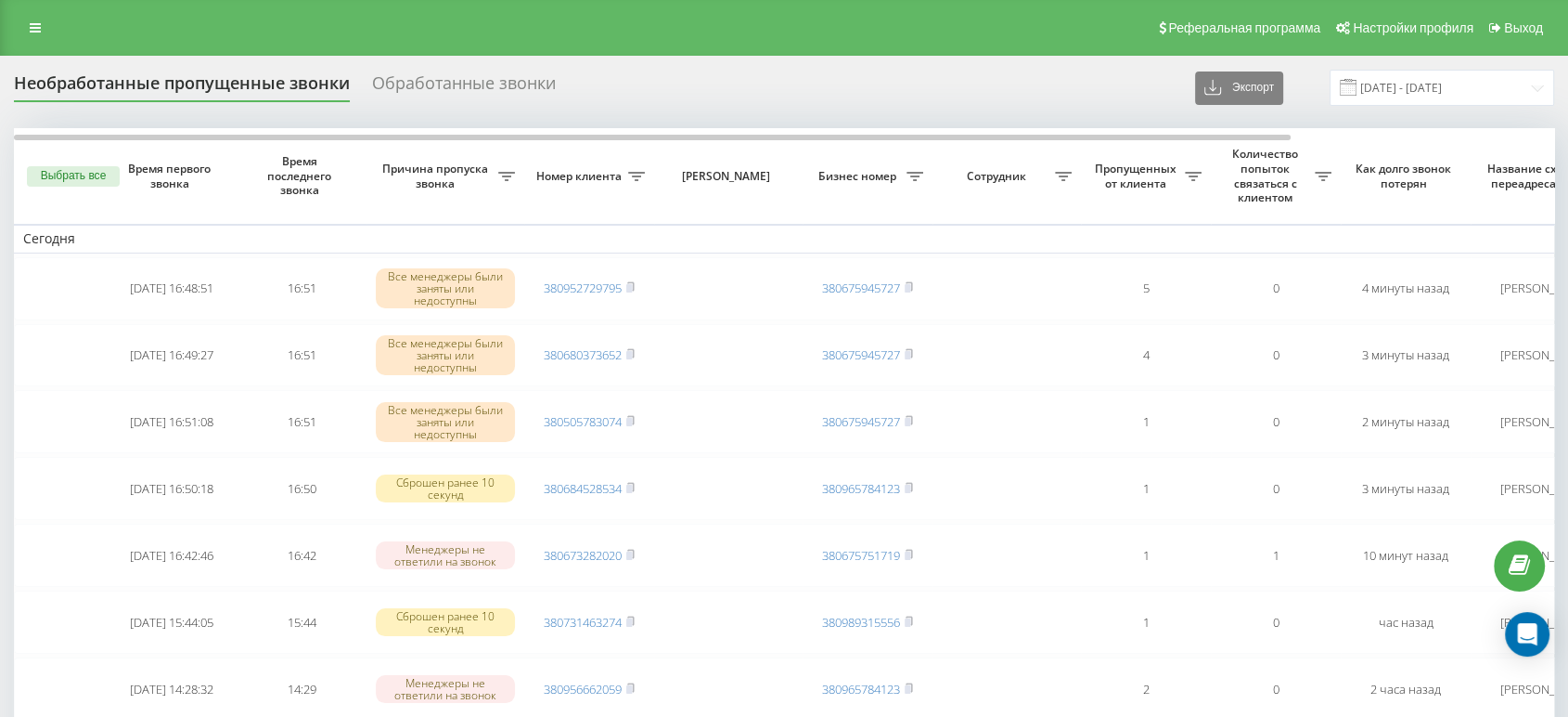
drag, startPoint x: 297, startPoint y: 17, endPoint x: 126, endPoint y: 18, distance: 171.0
drag, startPoint x: 126, startPoint y: 18, endPoint x: 89, endPoint y: 18, distance: 37.0
drag, startPoint x: 89, startPoint y: 18, endPoint x: 67, endPoint y: 18, distance: 22.0
drag, startPoint x: 67, startPoint y: 18, endPoint x: 742, endPoint y: 10, distance: 675.0
drag, startPoint x: 742, startPoint y: 10, endPoint x: 693, endPoint y: 16, distance: 49.4
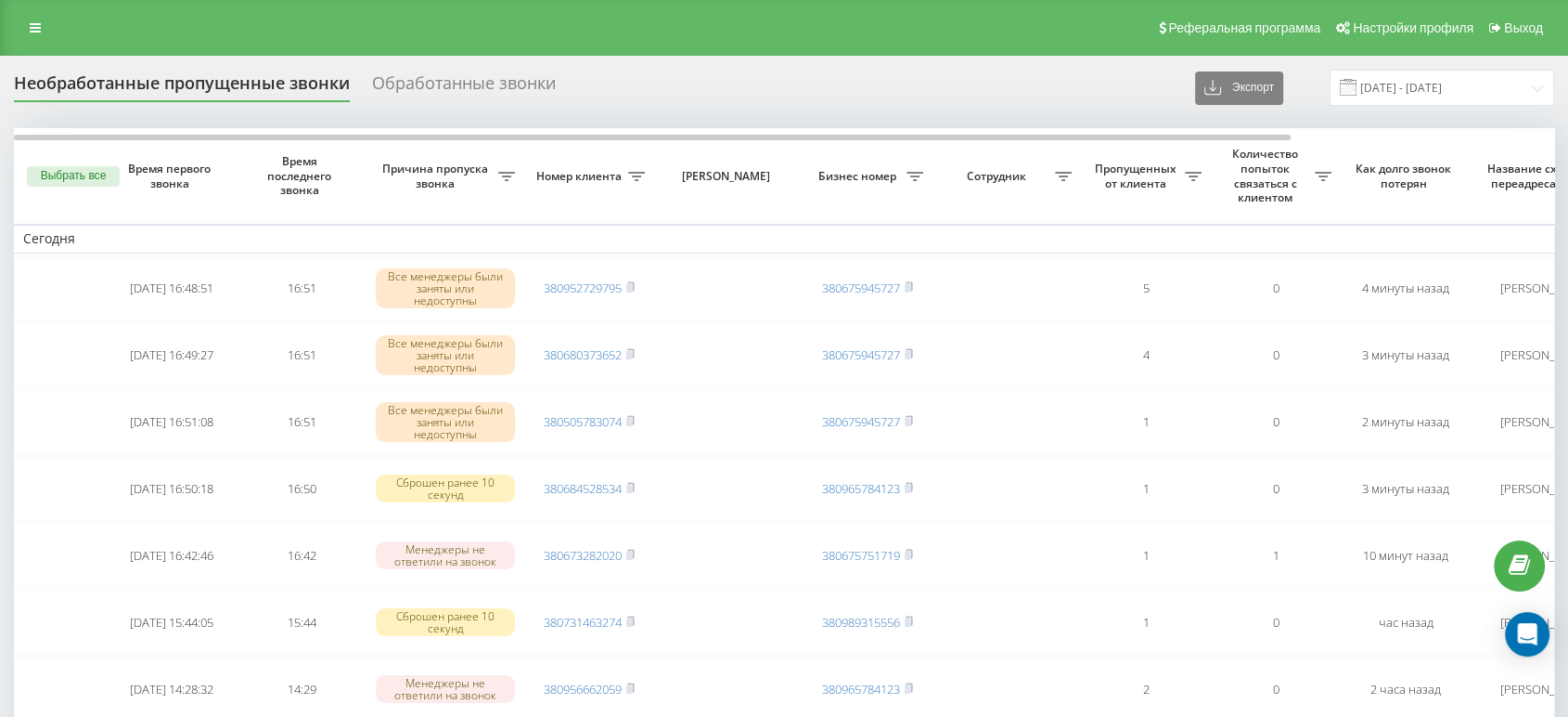
click at [682, 16] on div "Реферальная программа Настройки профиля Выход" at bounding box center [784, 27] width 1568 height 55
click at [889, 16] on div "Реферальная программа Настройки профиля Выход" at bounding box center [784, 27] width 1568 height 55
drag, startPoint x: 917, startPoint y: 103, endPoint x: 861, endPoint y: 5, distance: 112.9
drag, startPoint x: 861, startPoint y: 5, endPoint x: 808, endPoint y: 13, distance: 53.6
click at [808, 13] on div "Реферальная программа Настройки профиля Выход" at bounding box center [784, 27] width 1568 height 55
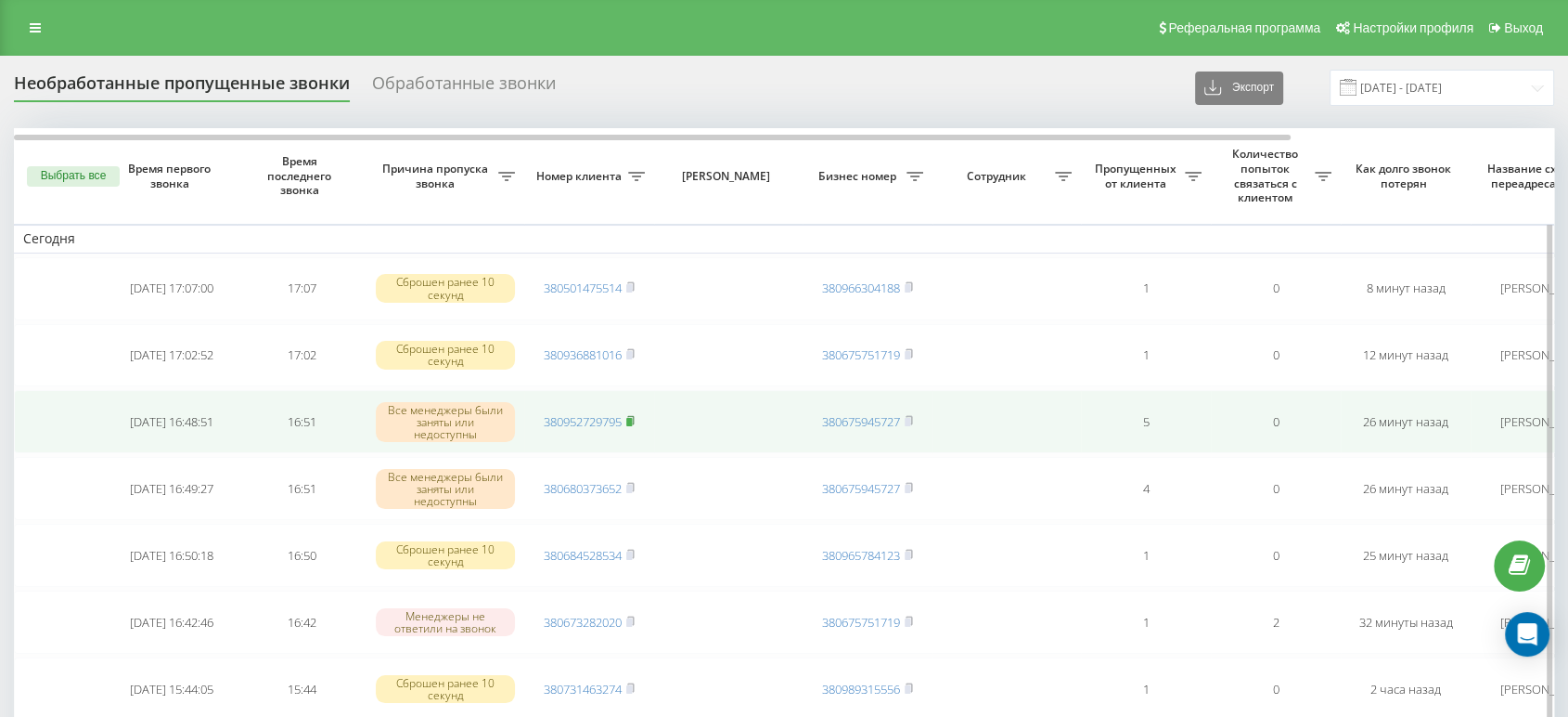
click at [631, 418] on rect at bounding box center [630, 421] width 6 height 9
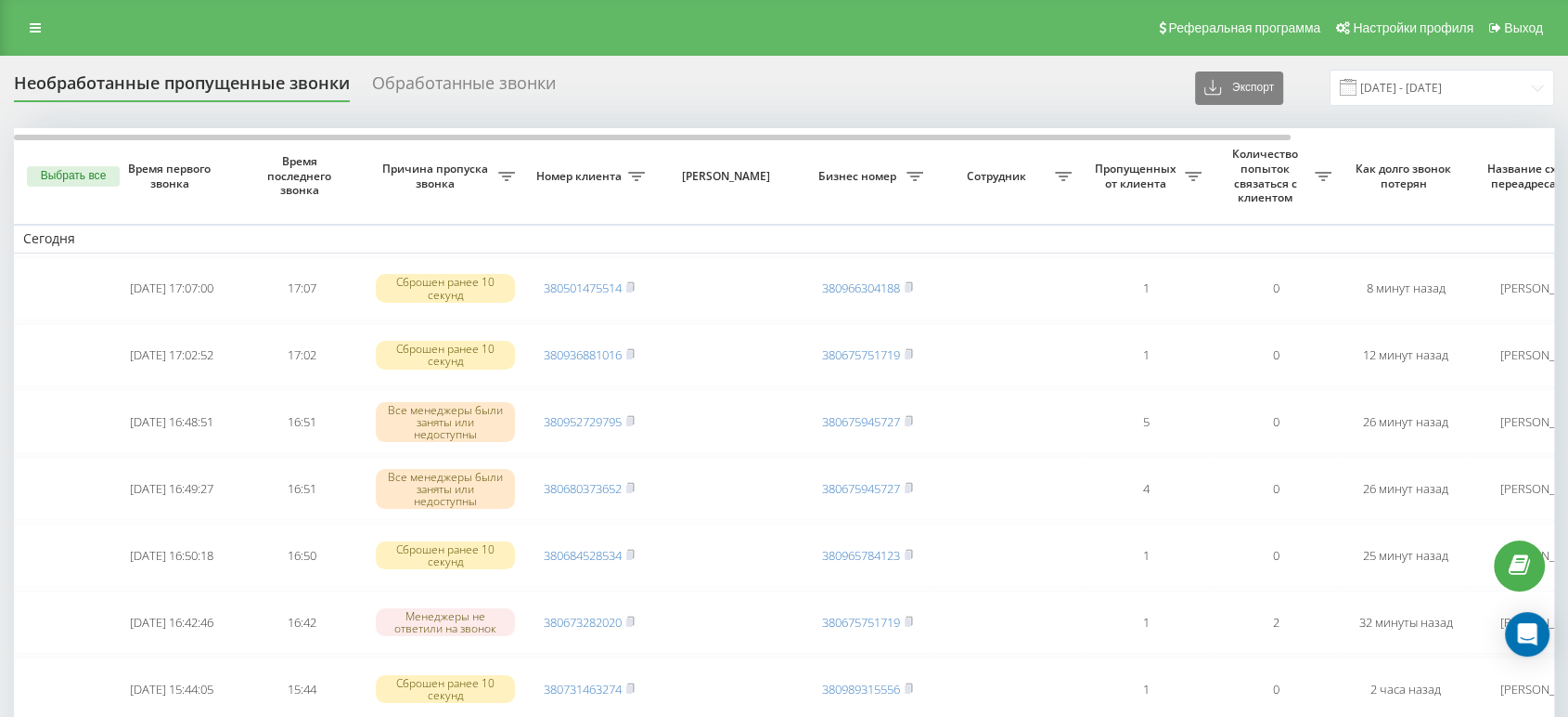
drag, startPoint x: 984, startPoint y: 43, endPoint x: 972, endPoint y: 45, distance: 12.2
drag, startPoint x: 972, startPoint y: 45, endPoint x: 565, endPoint y: 47, distance: 407.0
drag, startPoint x: 565, startPoint y: 47, endPoint x: 277, endPoint y: 42, distance: 288.0
drag, startPoint x: 277, startPoint y: 42, endPoint x: 209, endPoint y: 38, distance: 68.1
click at [209, 38] on div "Реферальная программа Настройки профиля Выход" at bounding box center [784, 27] width 1568 height 55
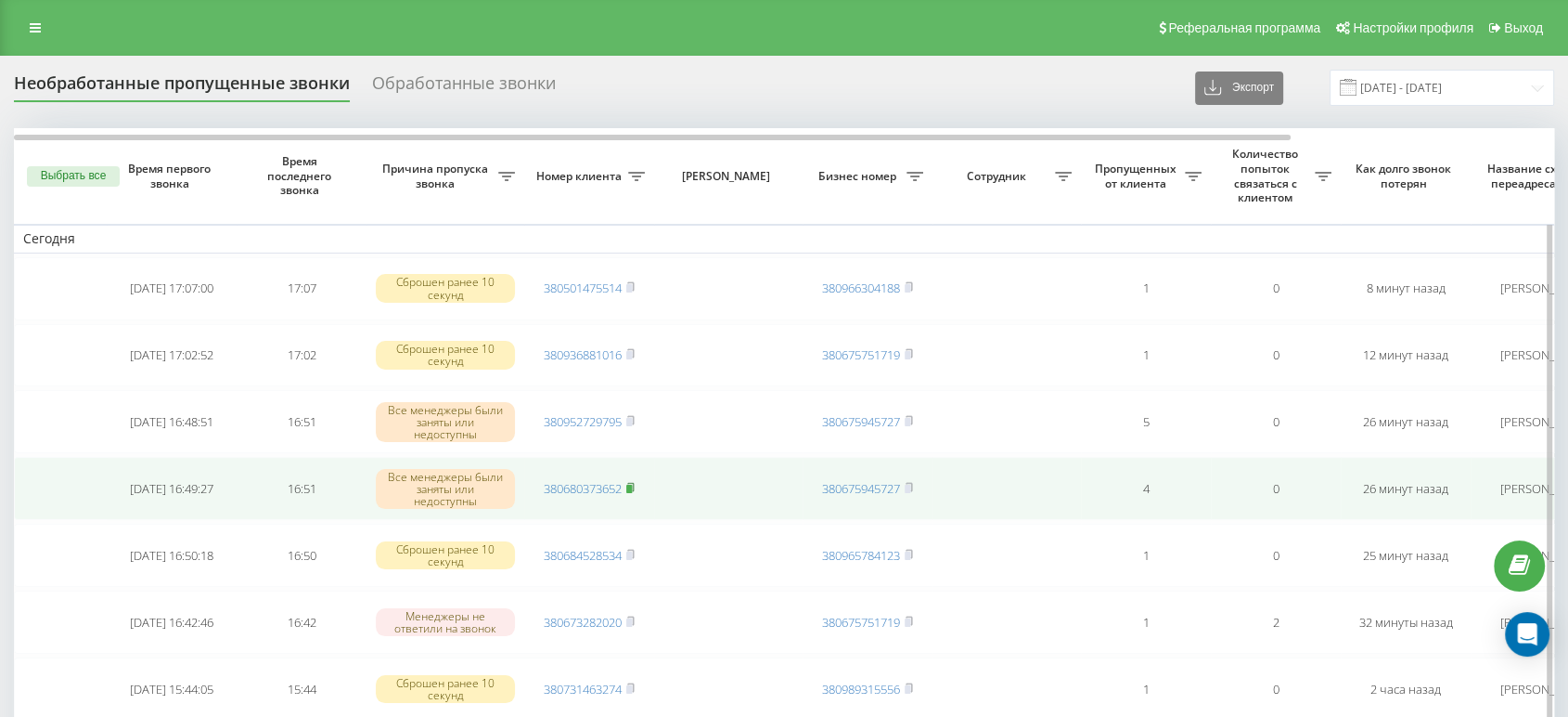
click at [630, 484] on rect at bounding box center [630, 488] width 6 height 9
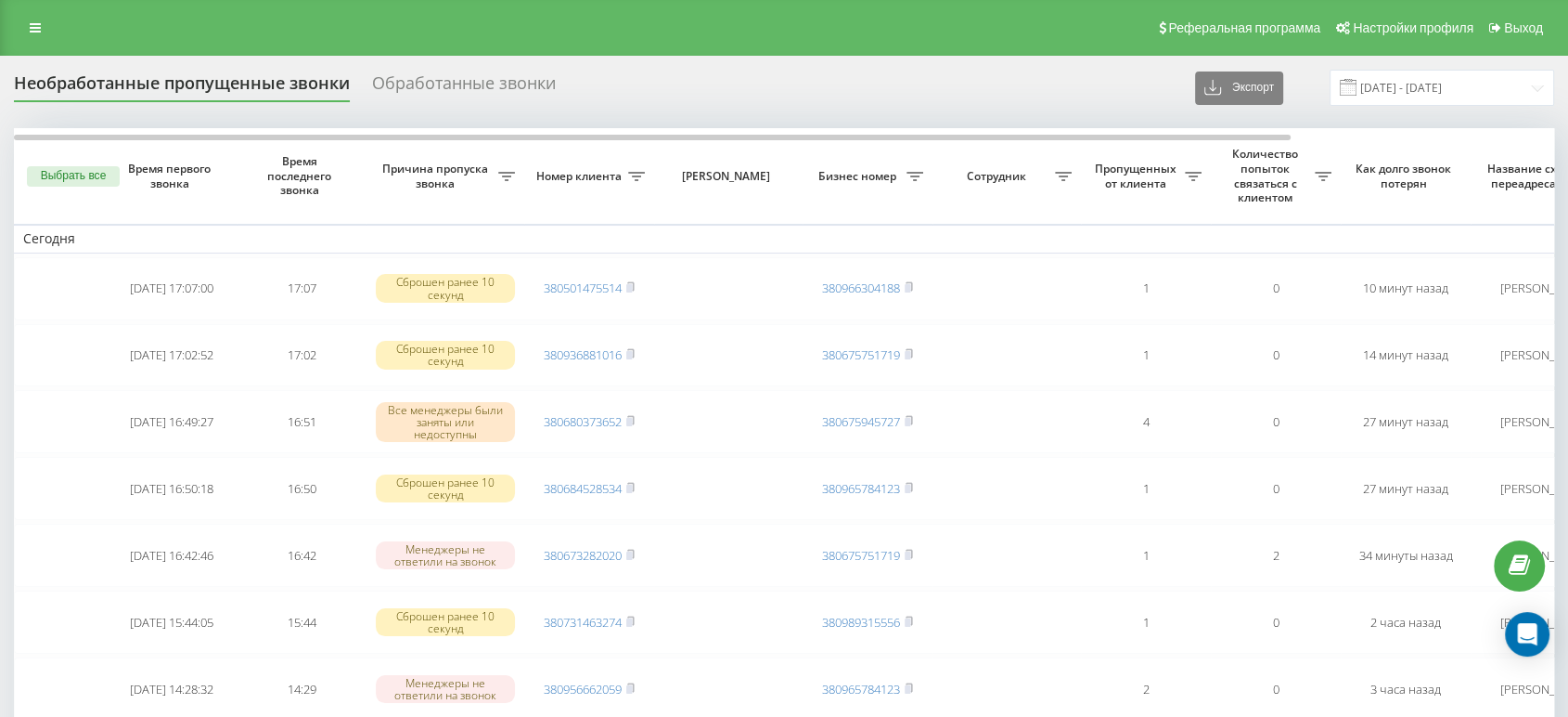
drag, startPoint x: 940, startPoint y: 25, endPoint x: 915, endPoint y: 26, distance: 25.0
click at [915, 26] on div "Реферальная программа Настройки профиля Выход" at bounding box center [784, 27] width 1568 height 55
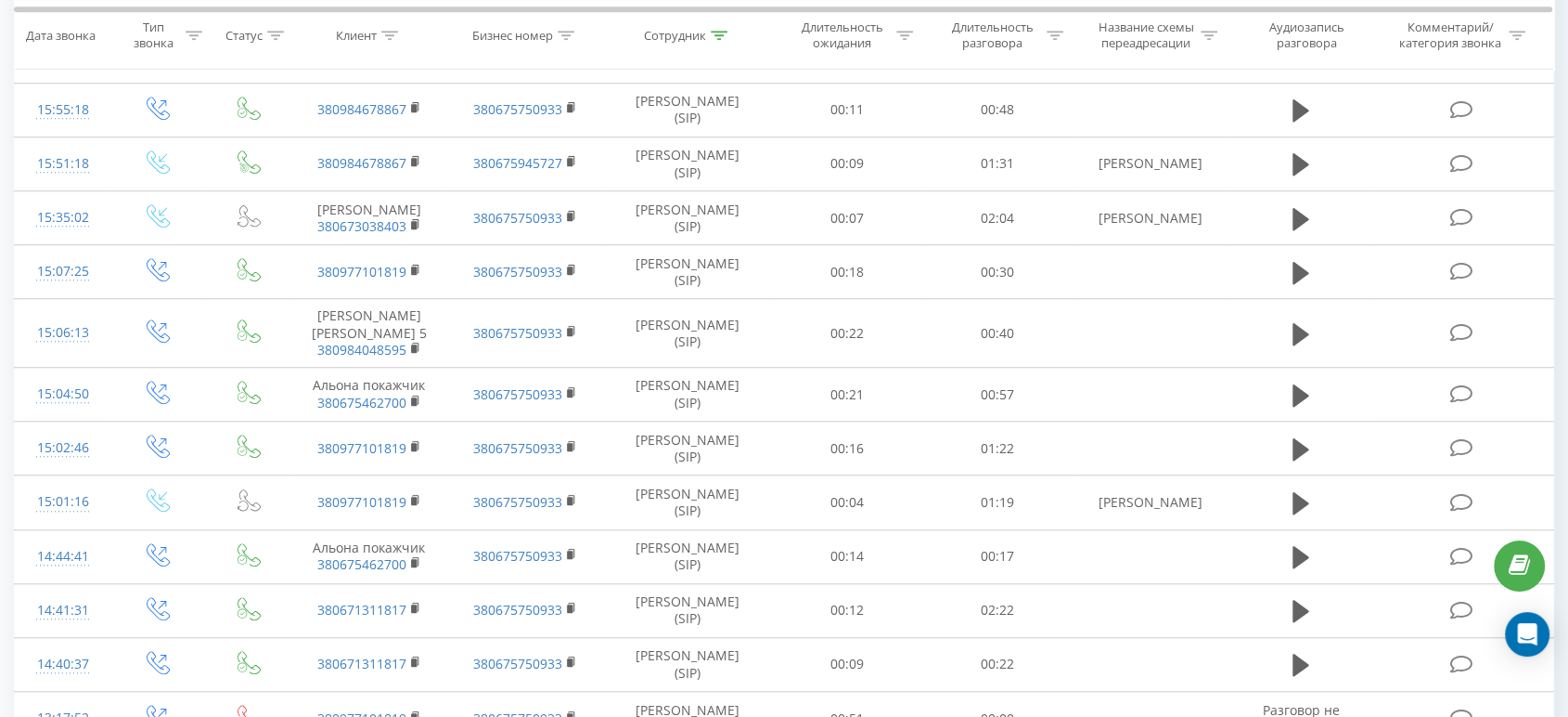
scroll to position [1637, 0]
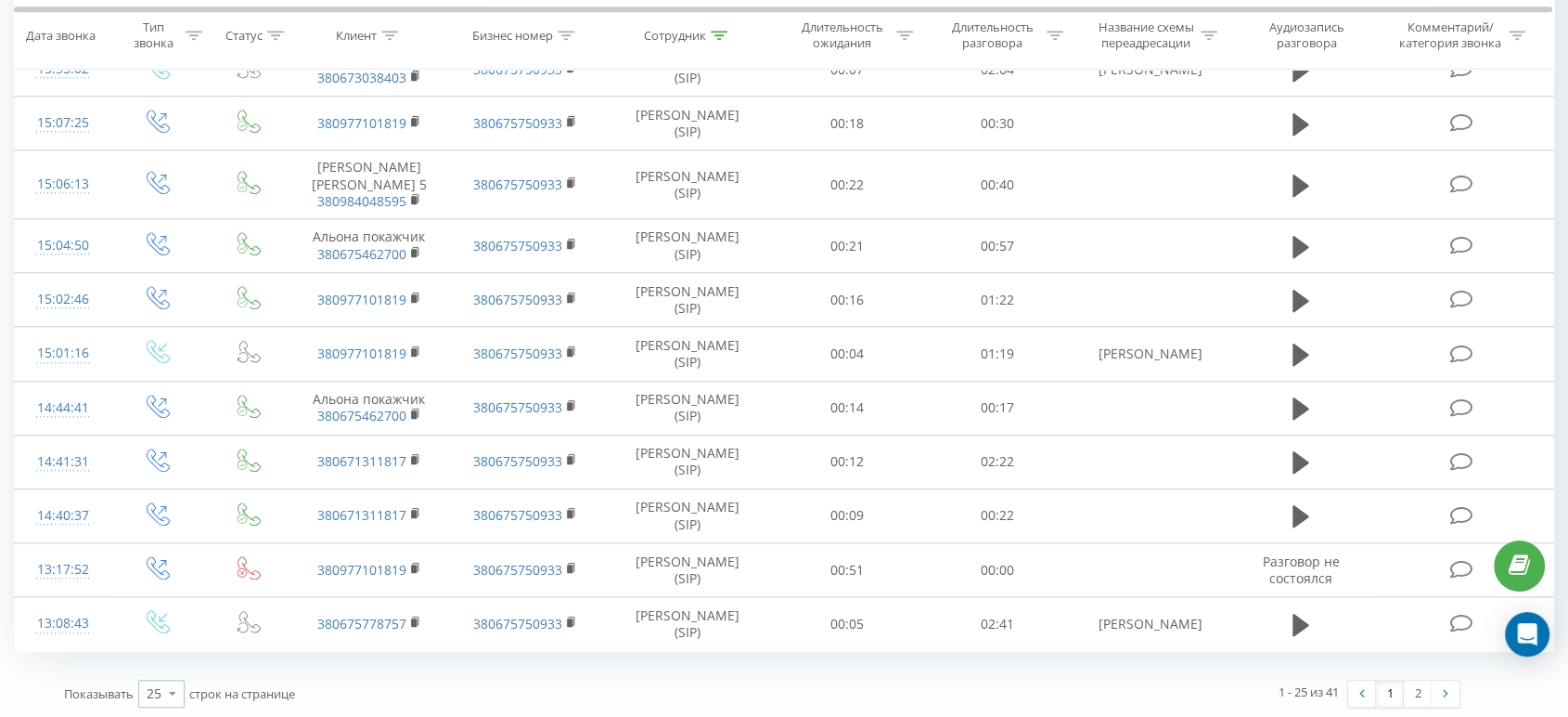
click at [164, 681] on icon at bounding box center [172, 692] width 28 height 36
click at [166, 658] on span "100" at bounding box center [157, 667] width 22 height 17
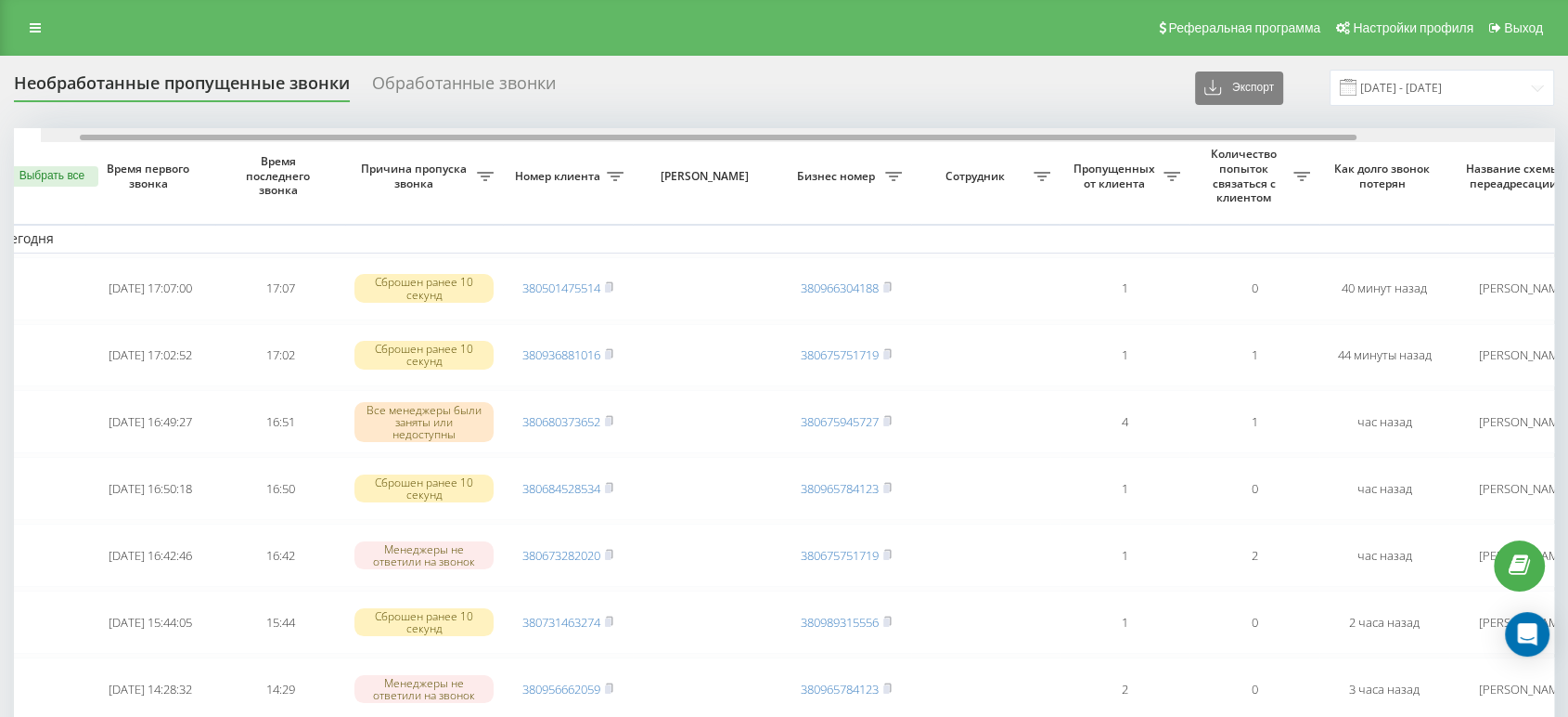
drag, startPoint x: 809, startPoint y: 135, endPoint x: 831, endPoint y: 164, distance: 36.4
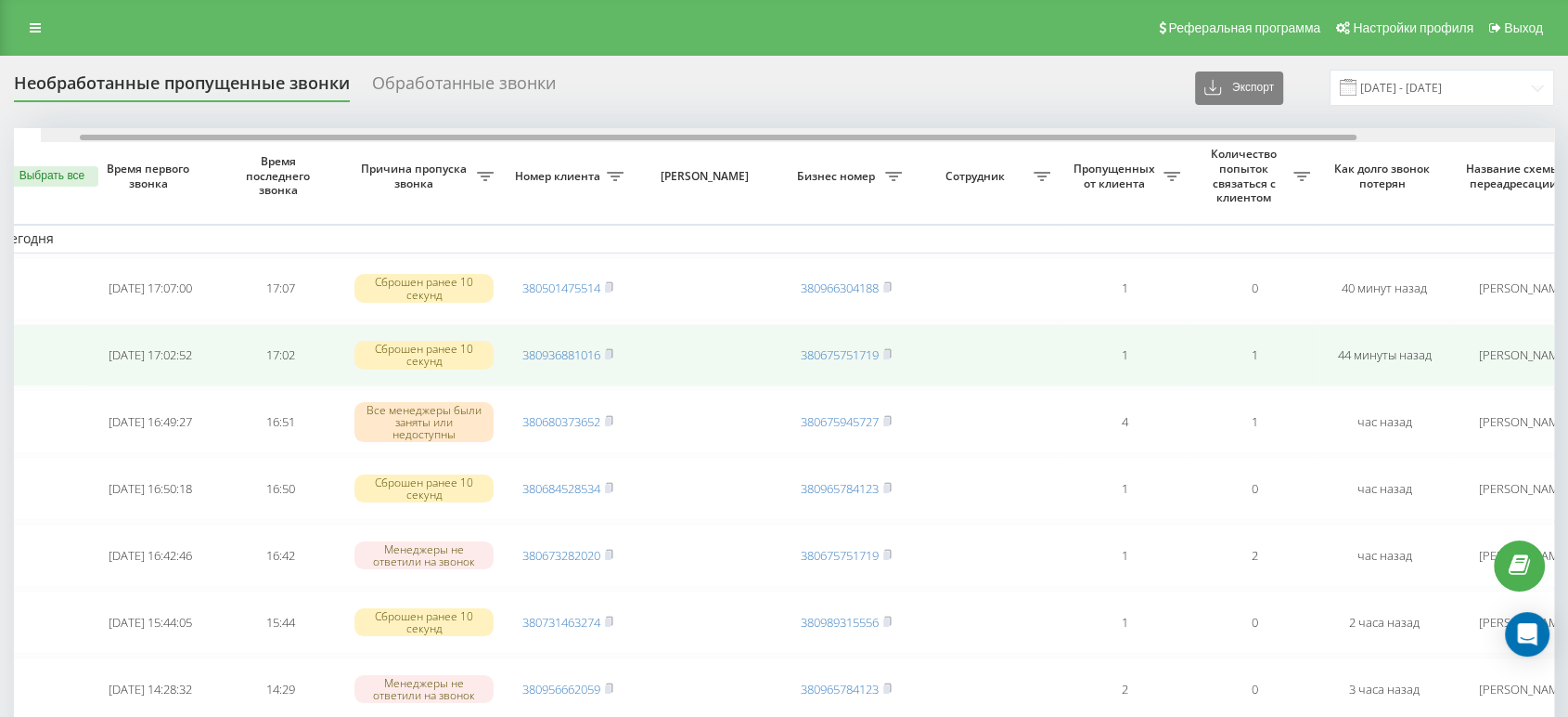
scroll to position [0, 15]
